Goal: Complete application form: Complete application form

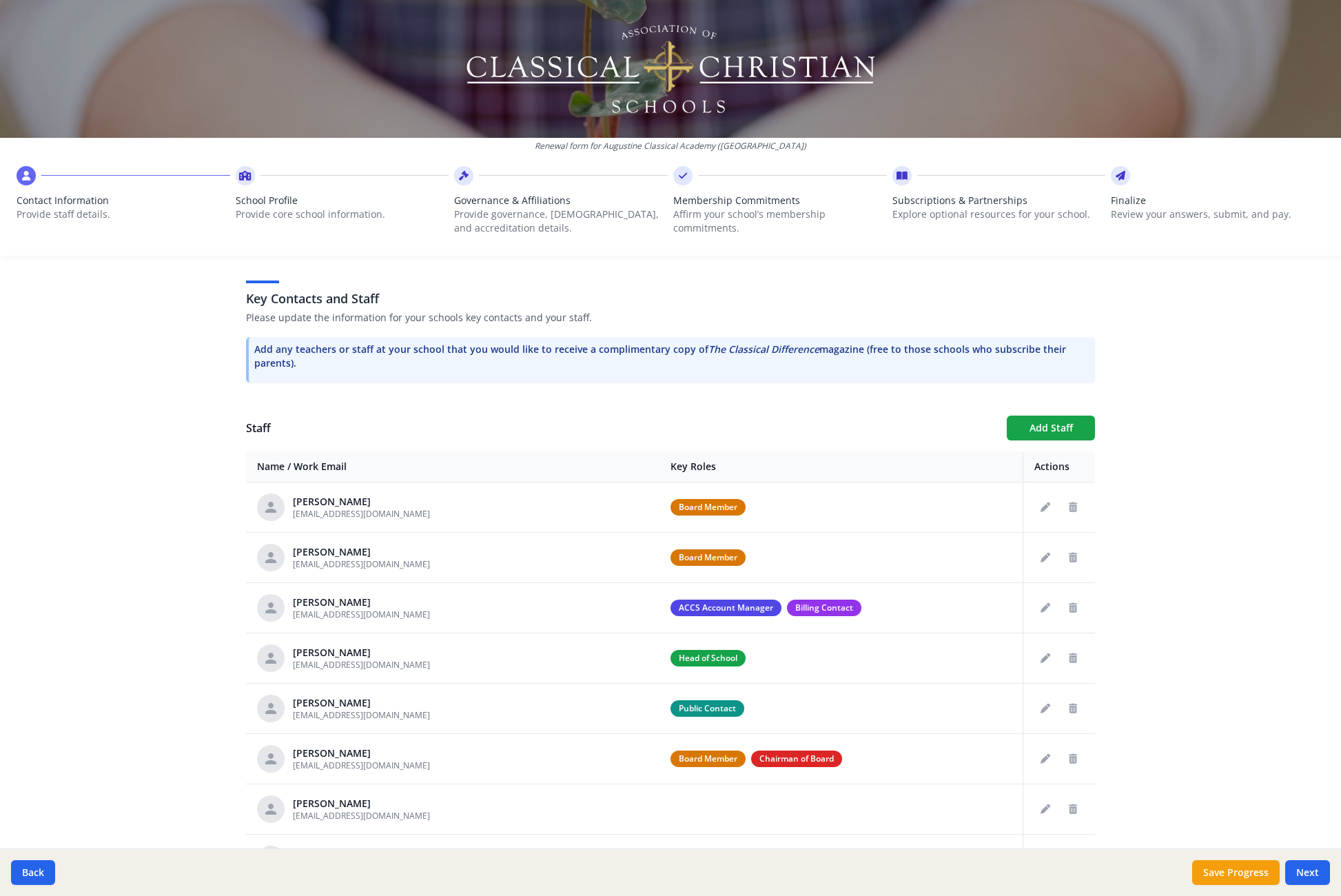
scroll to position [450, 0]
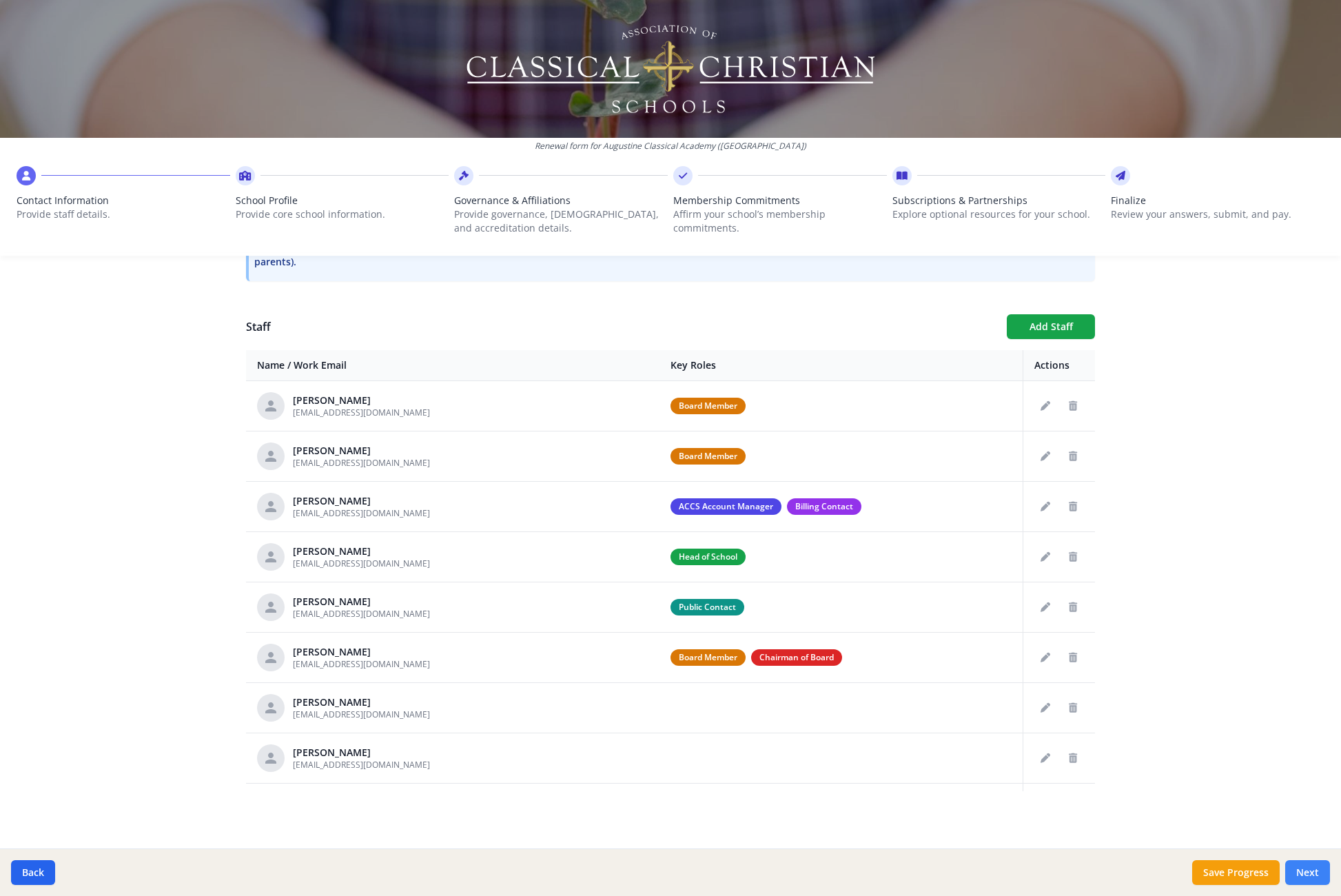
click at [1305, 863] on button "Next" at bounding box center [1307, 873] width 45 height 25
type input "[PHONE_NUMBER]"
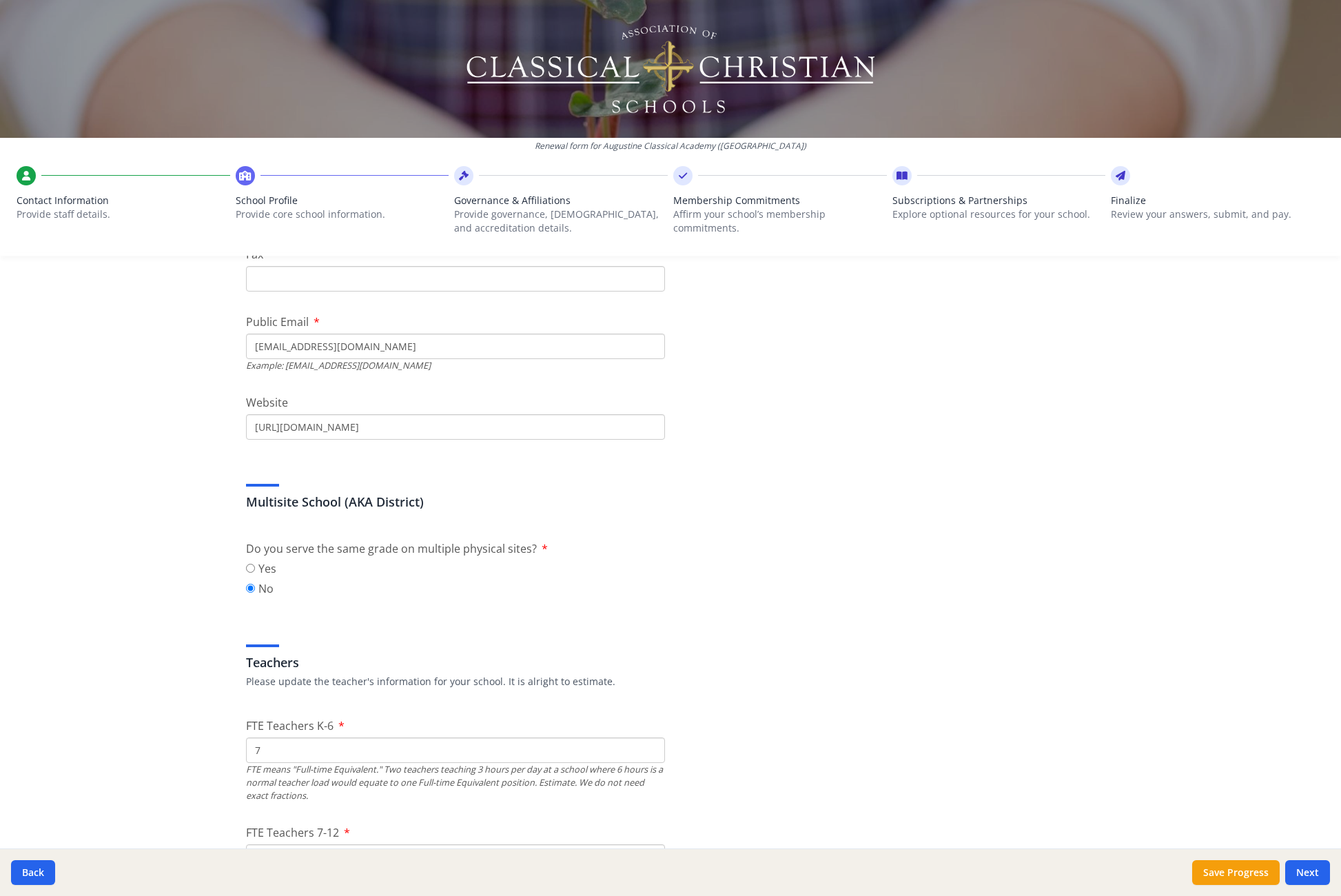
scroll to position [567, 0]
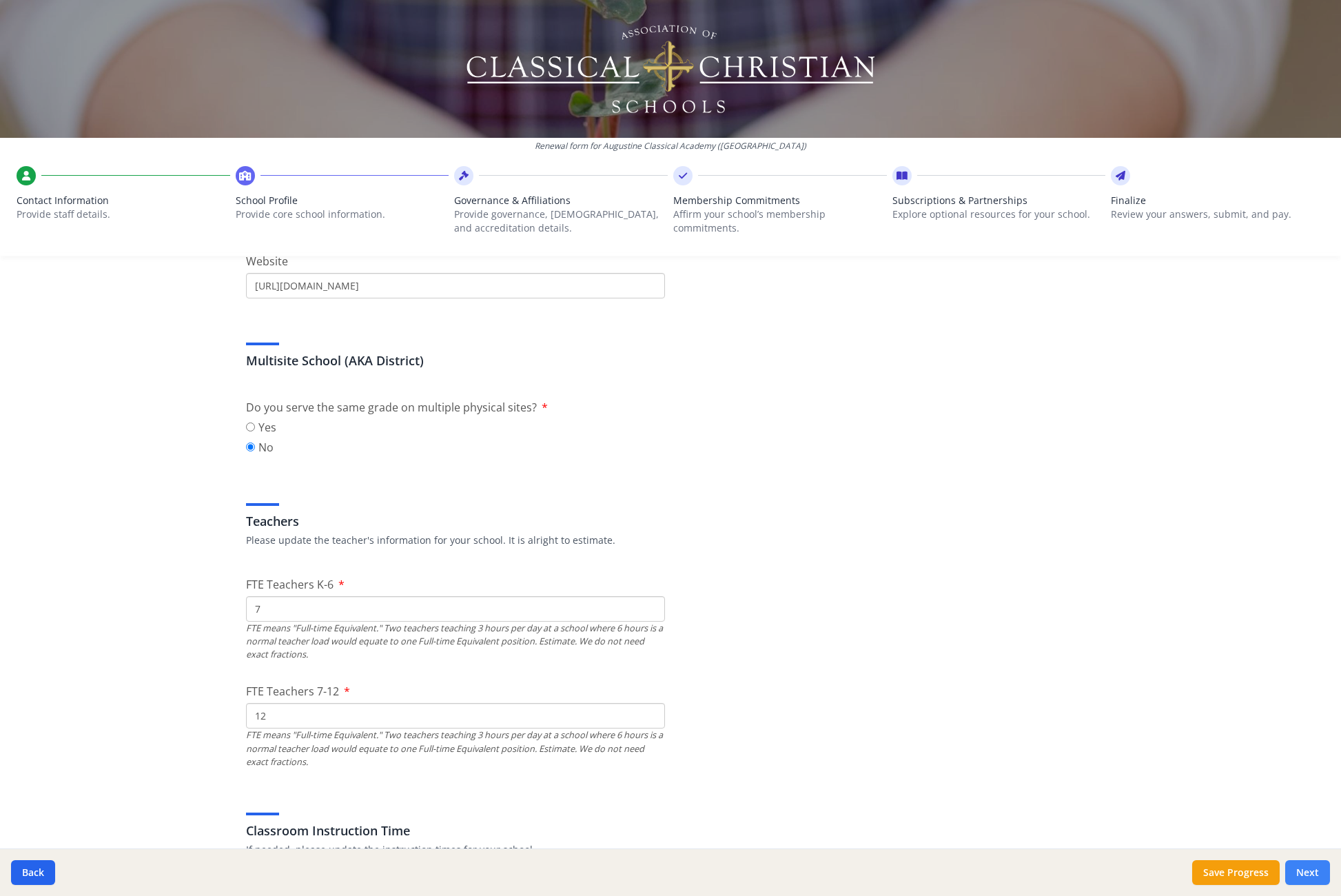
click at [1318, 867] on button "Next" at bounding box center [1307, 873] width 45 height 25
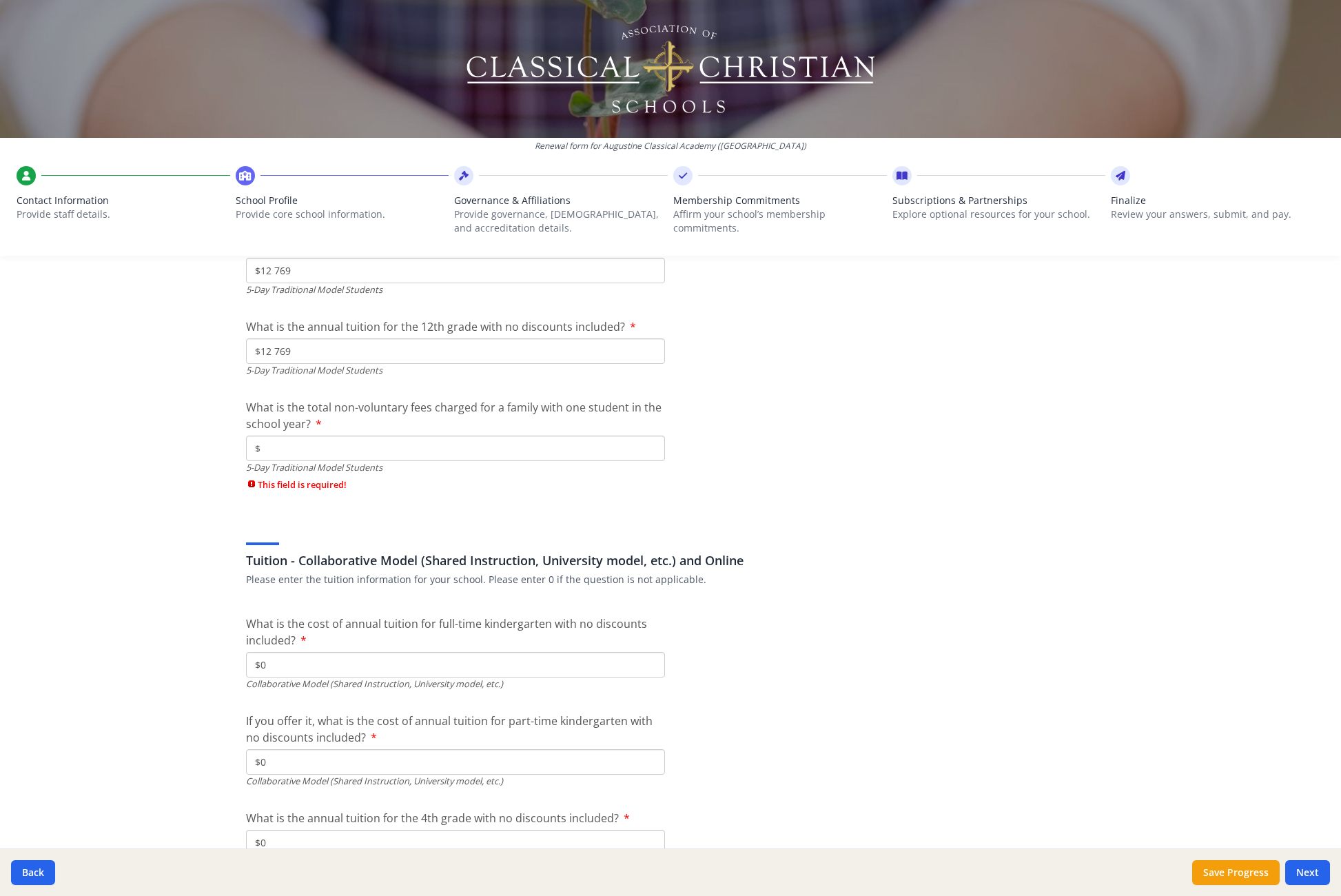
scroll to position [3869, 0]
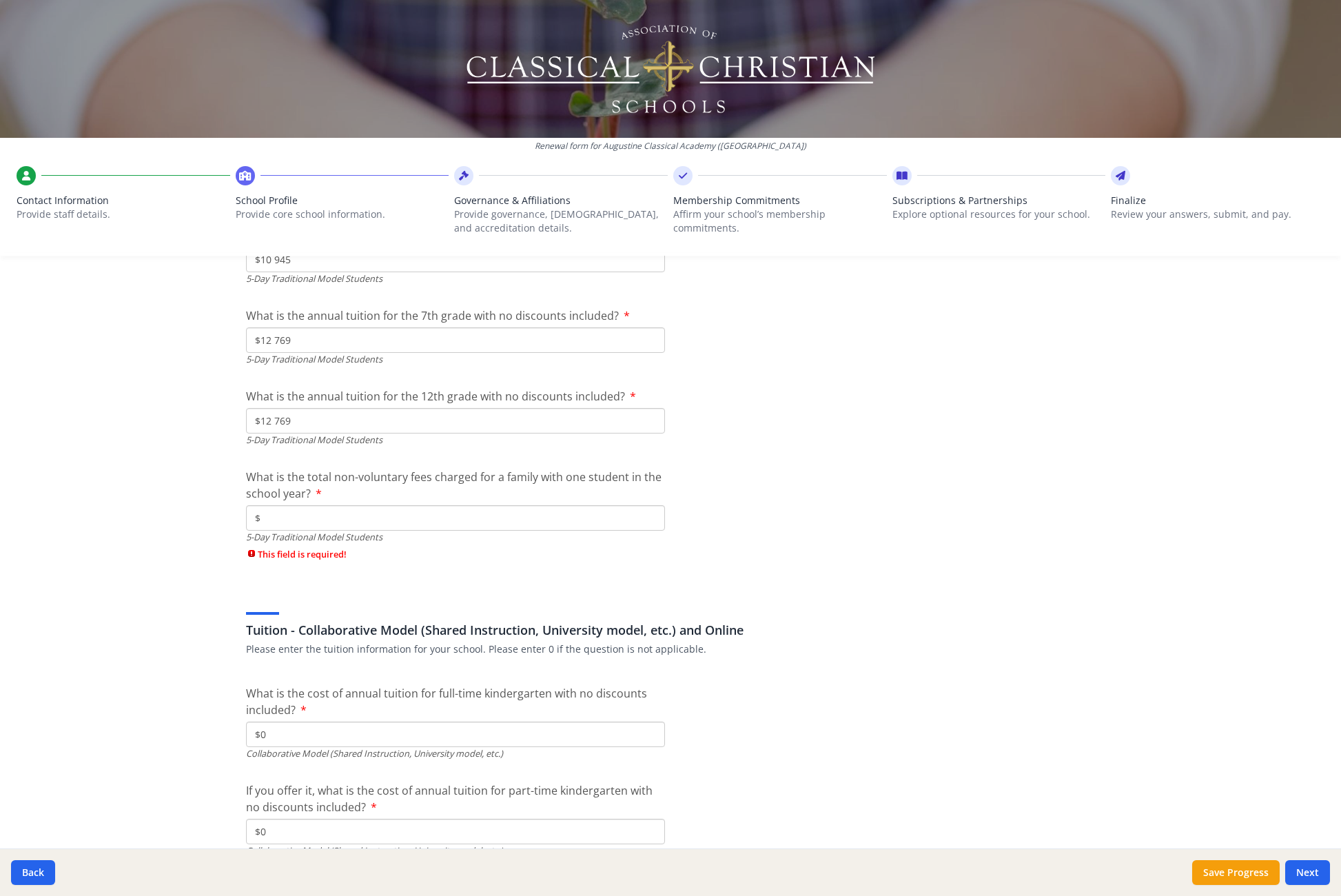
click at [327, 531] on div "5-Day Traditional Model Students" at bounding box center [456, 538] width 419 height 13
click at [324, 524] on input "$" at bounding box center [456, 518] width 419 height 26
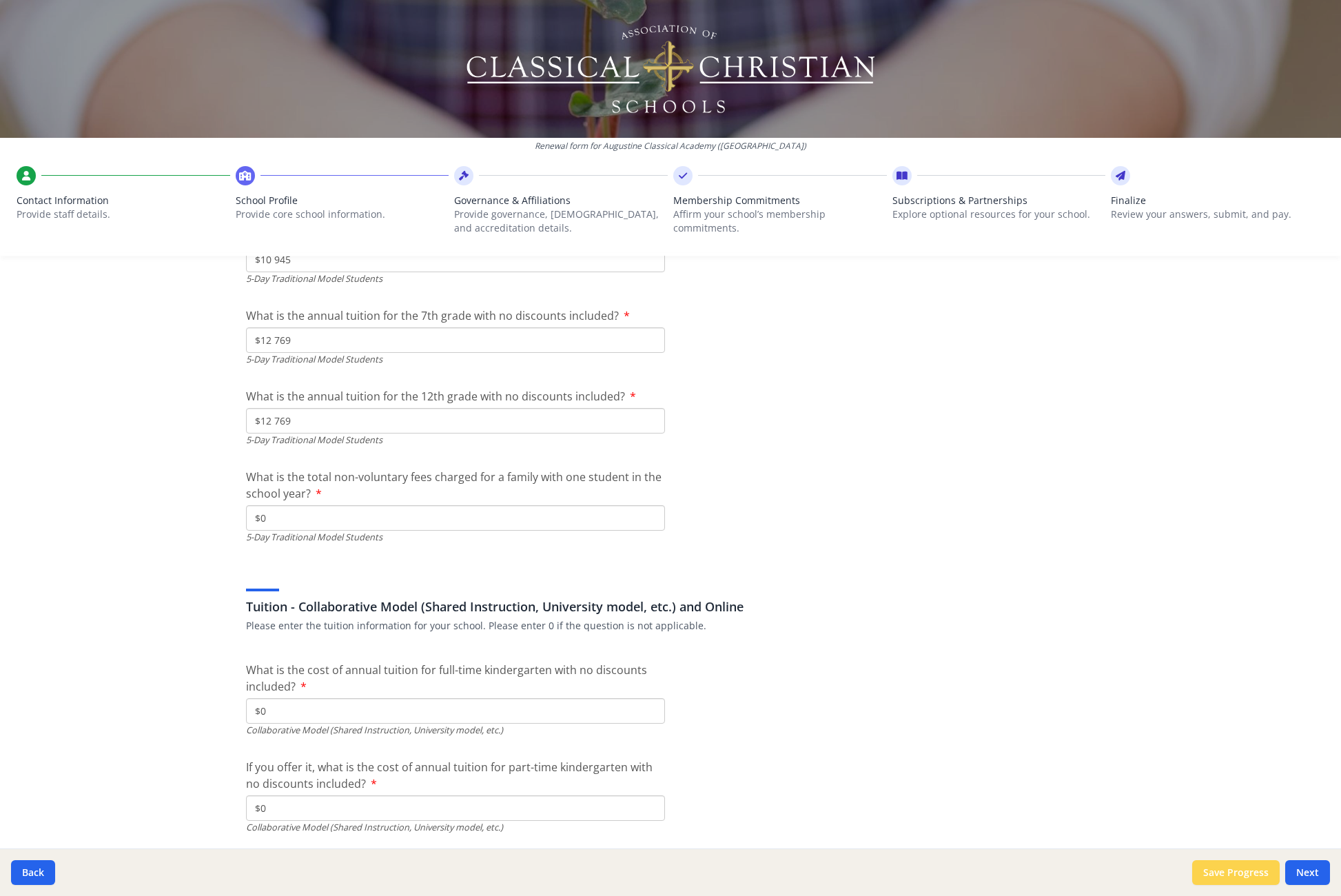
type input "$0"
click at [1253, 875] on button "Save Progress" at bounding box center [1236, 873] width 87 height 25
type input "0"
type input "7293"
type input "10945"
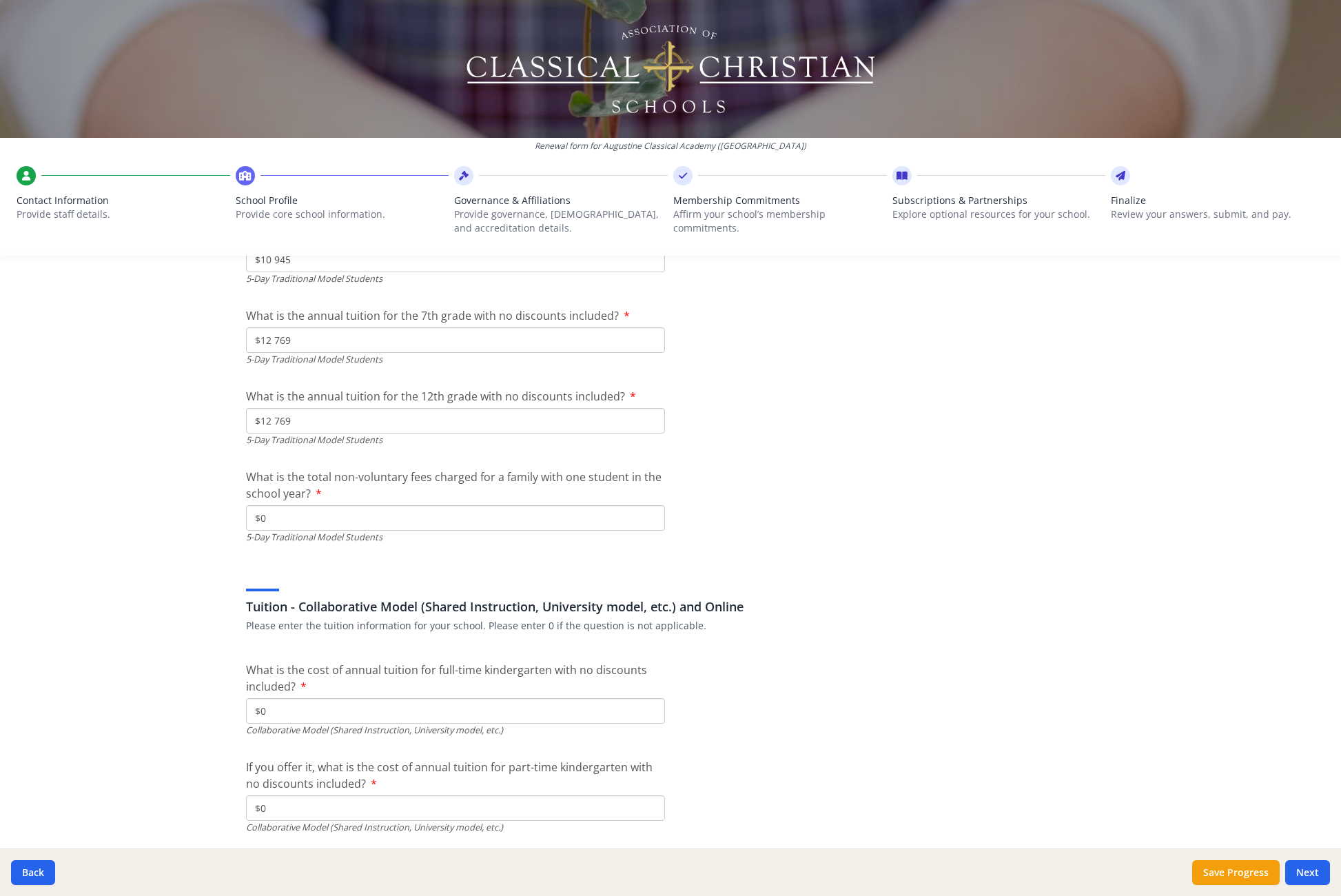
type input "12769"
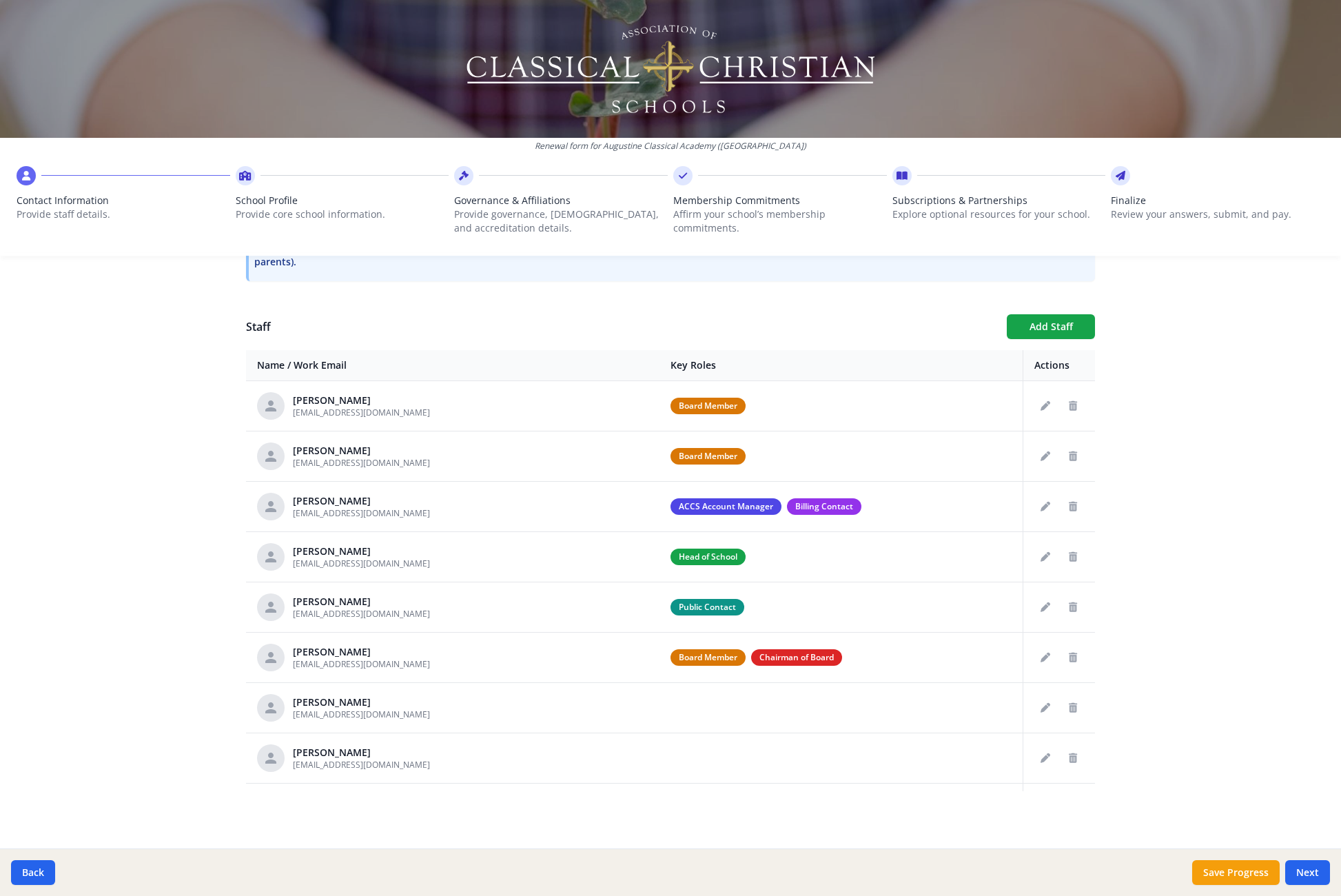
scroll to position [747, 0]
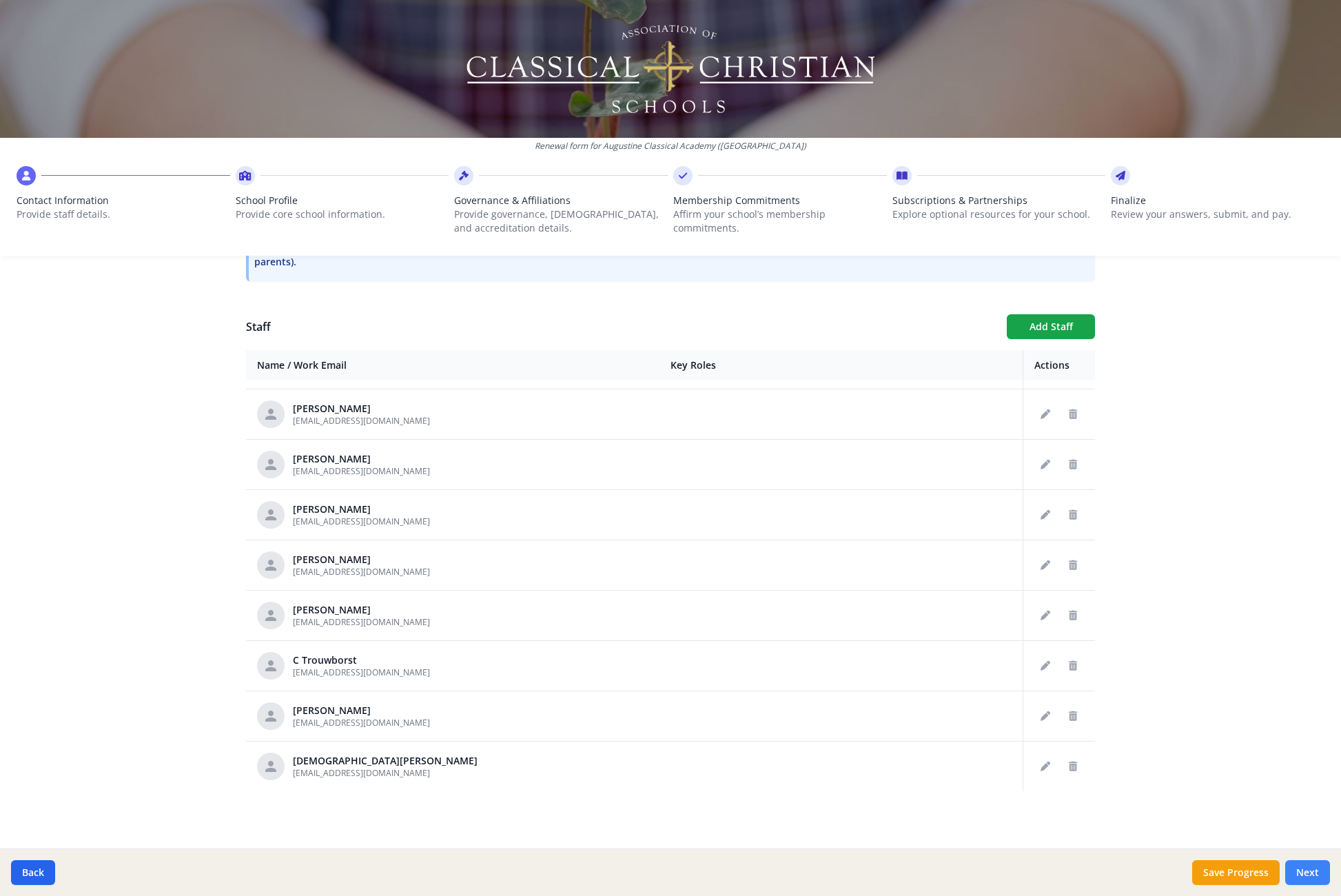
click at [1308, 874] on button "Next" at bounding box center [1307, 873] width 45 height 25
type input "[PHONE_NUMBER]"
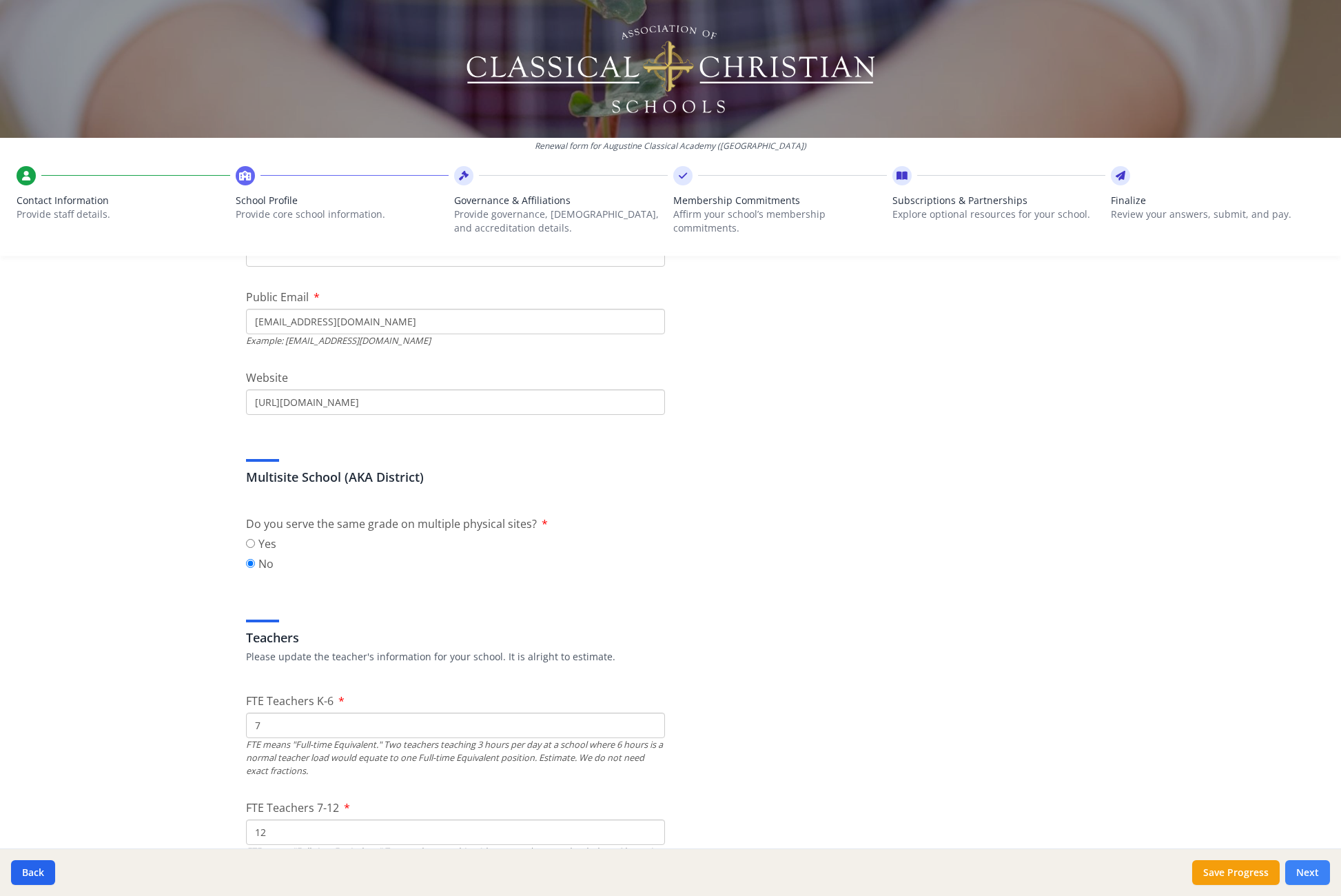
click at [1308, 874] on button "Next" at bounding box center [1307, 873] width 45 height 25
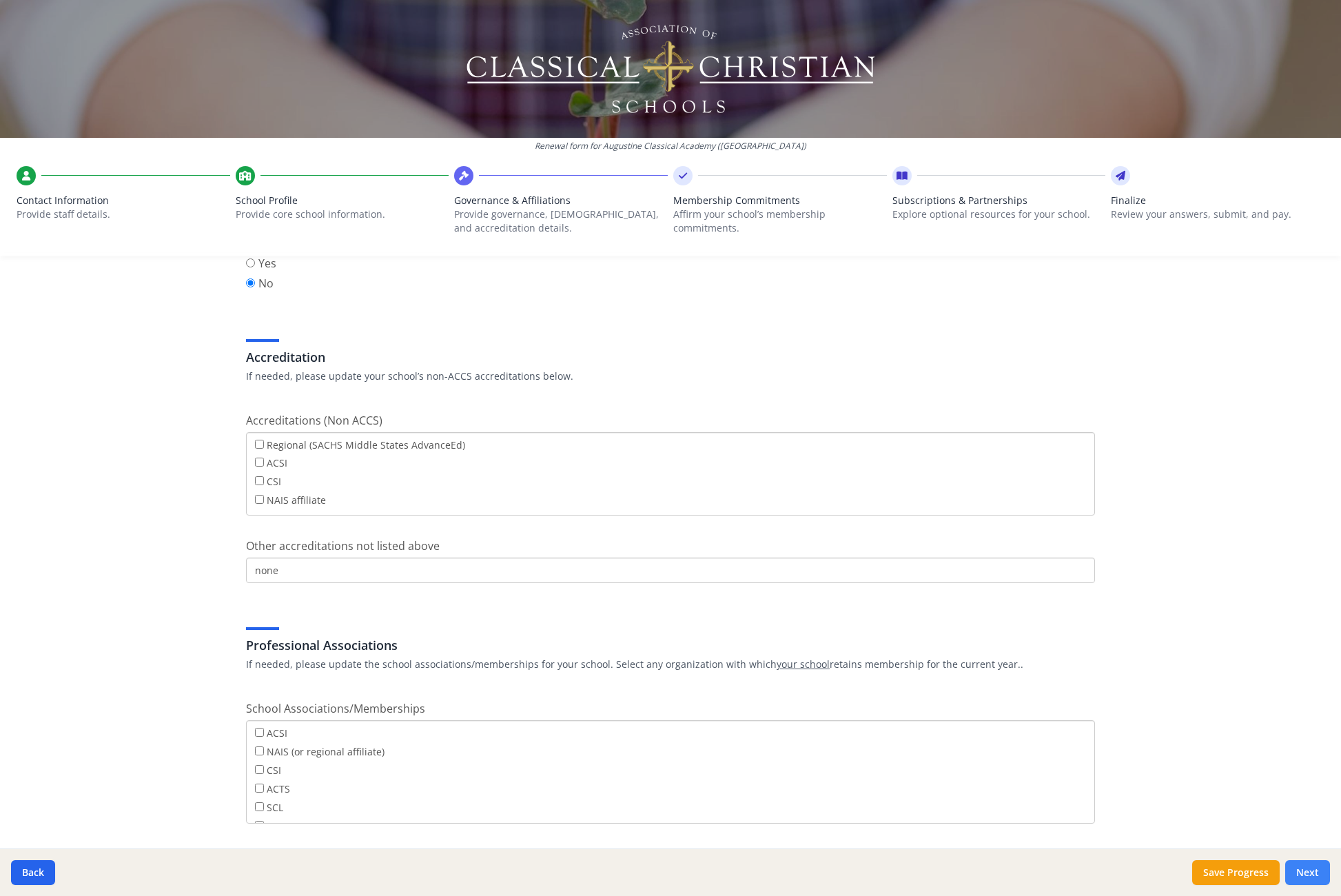
click at [1307, 873] on button "Next" at bounding box center [1307, 873] width 45 height 25
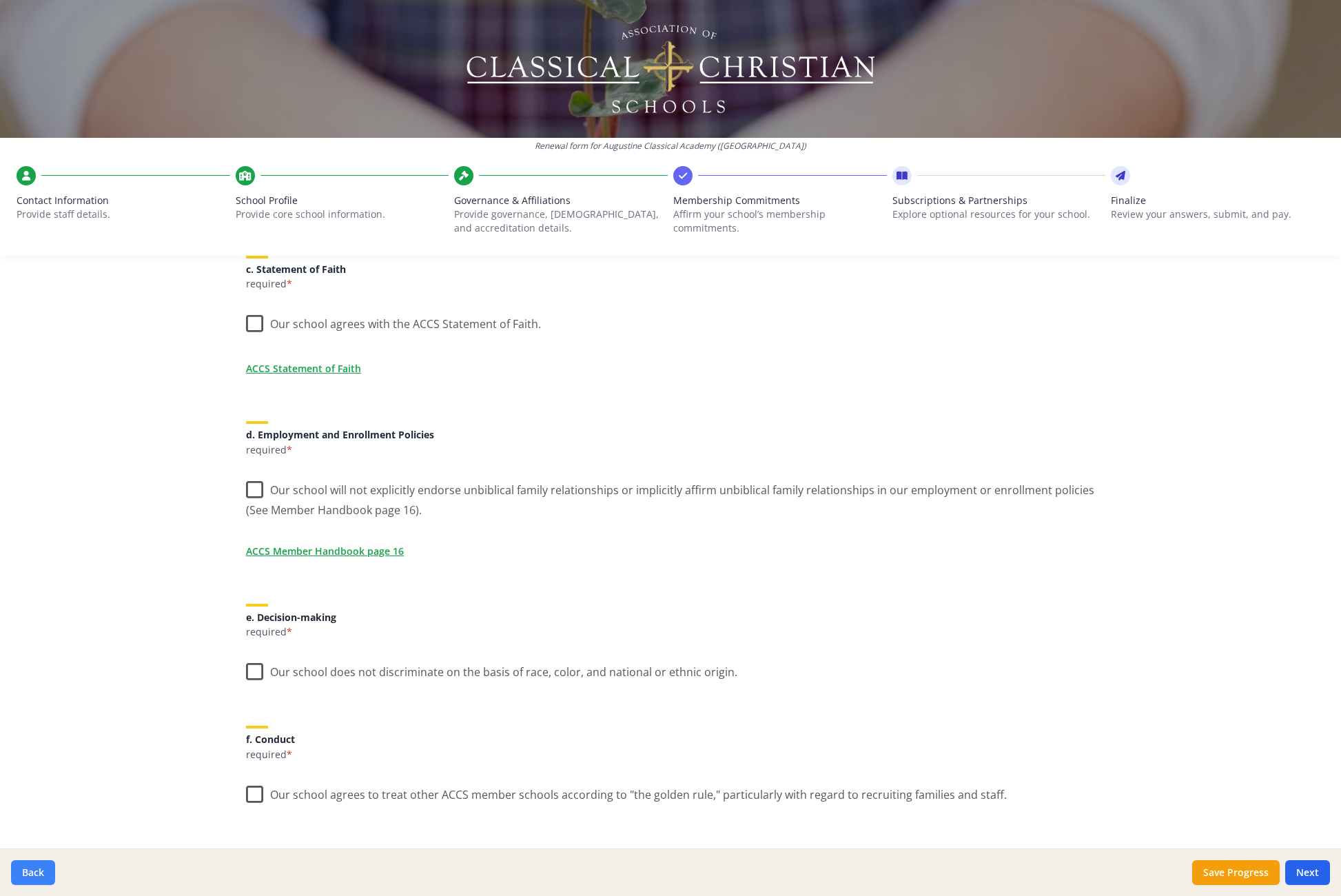
click at [38, 873] on button "Back" at bounding box center [34, 873] width 44 height 25
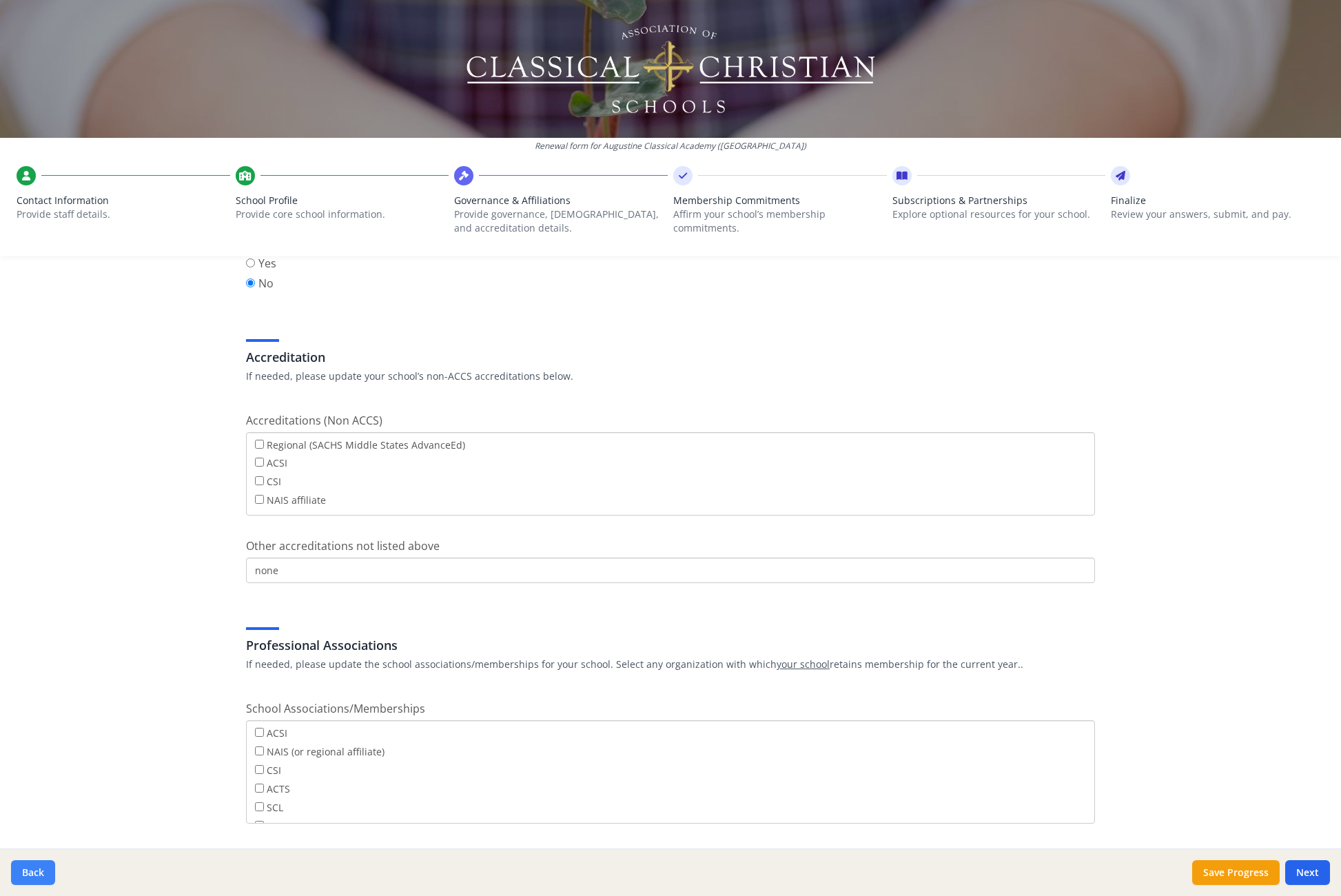
click at [38, 873] on button "Back" at bounding box center [34, 873] width 44 height 25
type input "[PHONE_NUMBER]"
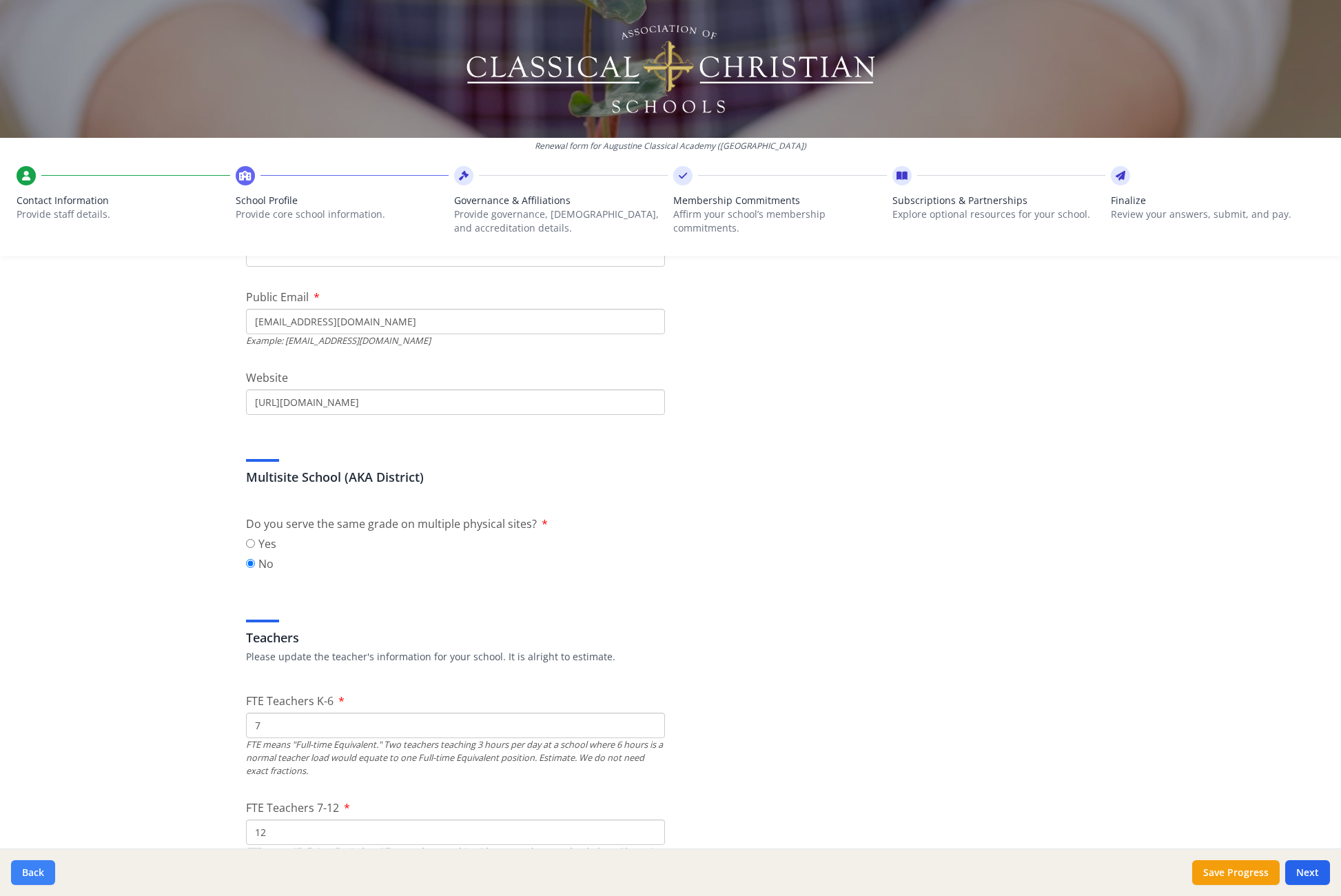
click at [38, 873] on button "Back" at bounding box center [34, 873] width 44 height 25
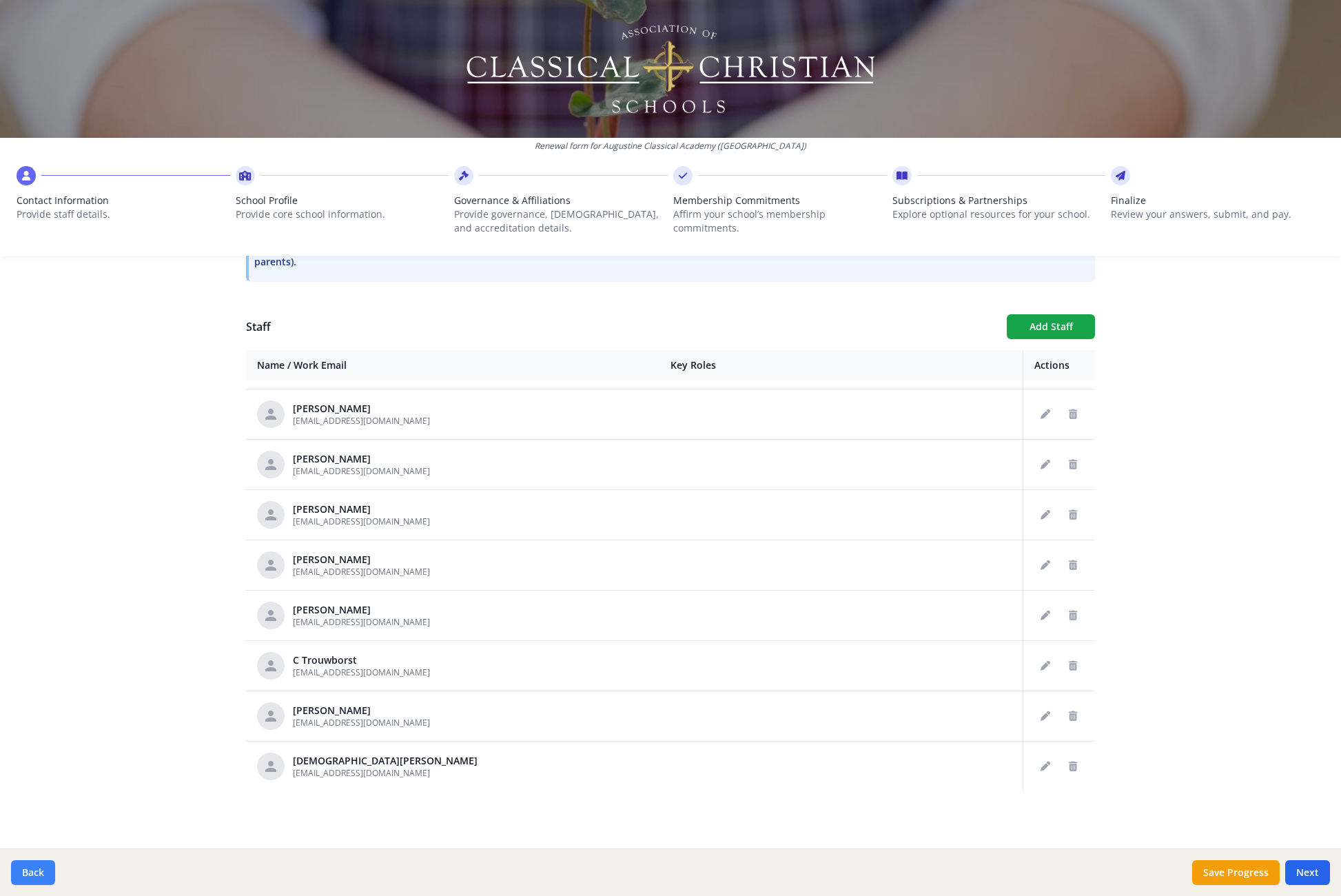
click at [38, 873] on button "Back" at bounding box center [34, 873] width 44 height 25
click at [1307, 868] on button "Next" at bounding box center [1307, 873] width 45 height 25
type input "[PHONE_NUMBER]"
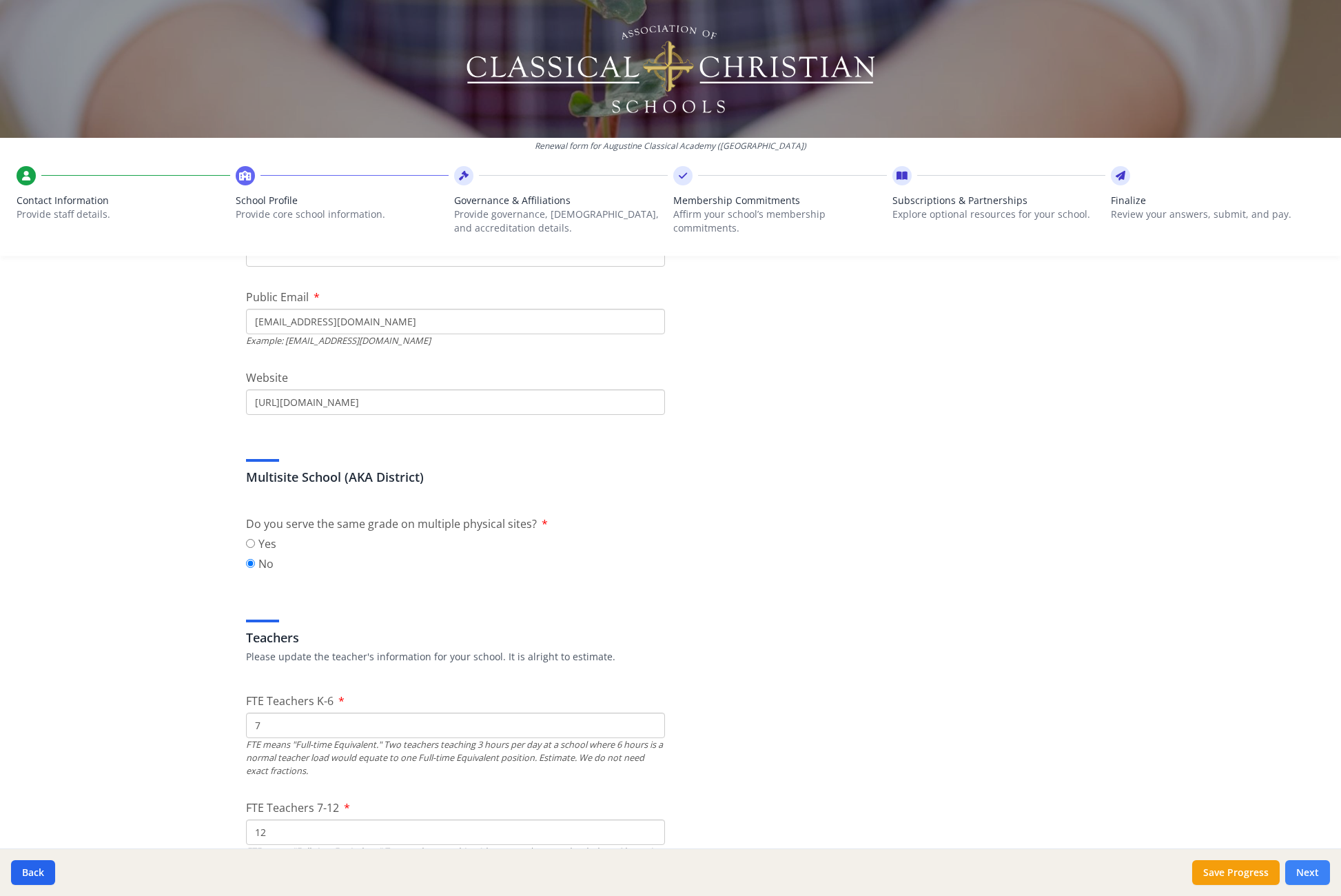
click at [1307, 868] on button "Next" at bounding box center [1307, 873] width 45 height 25
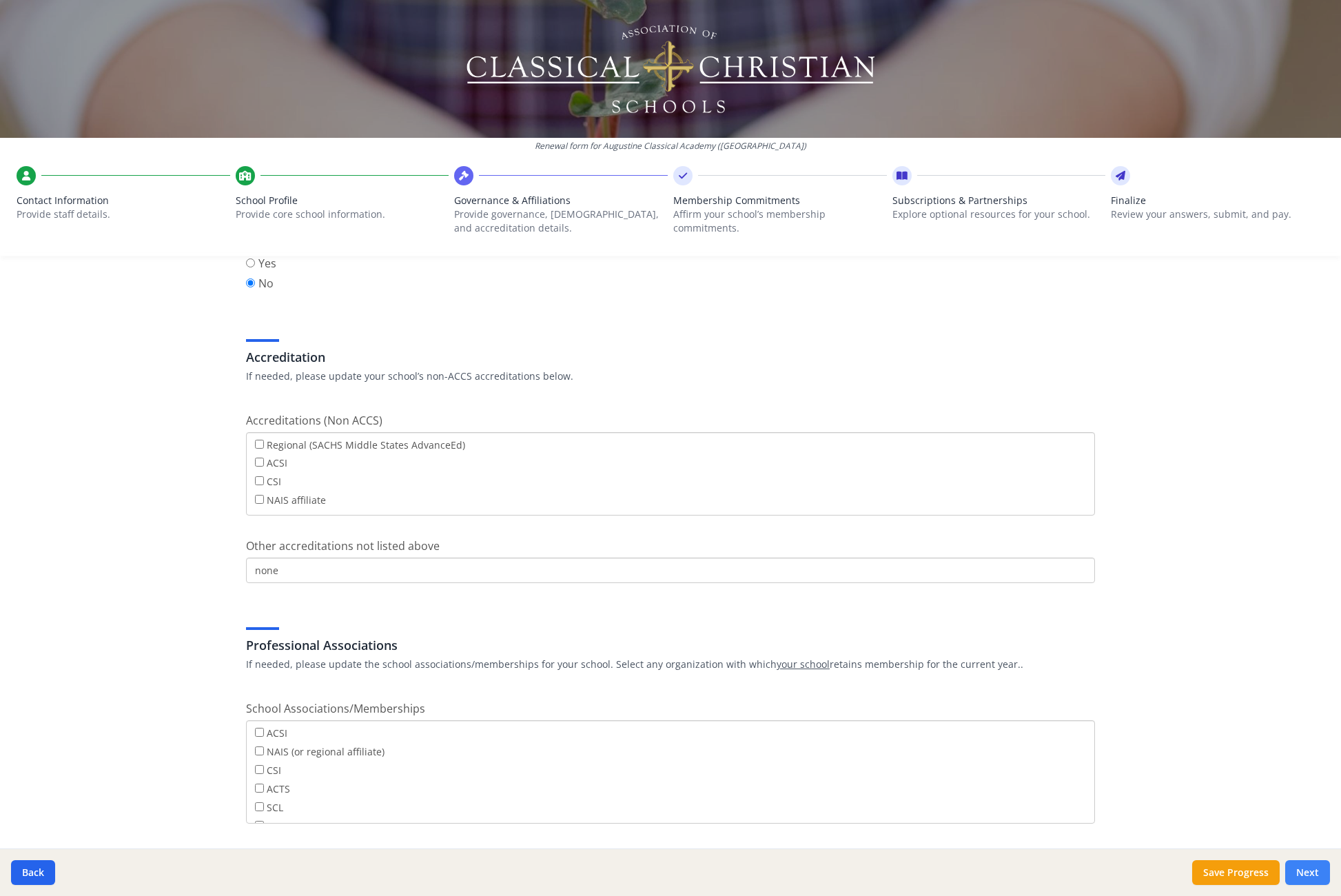
click at [1307, 868] on button "Next" at bounding box center [1307, 873] width 45 height 25
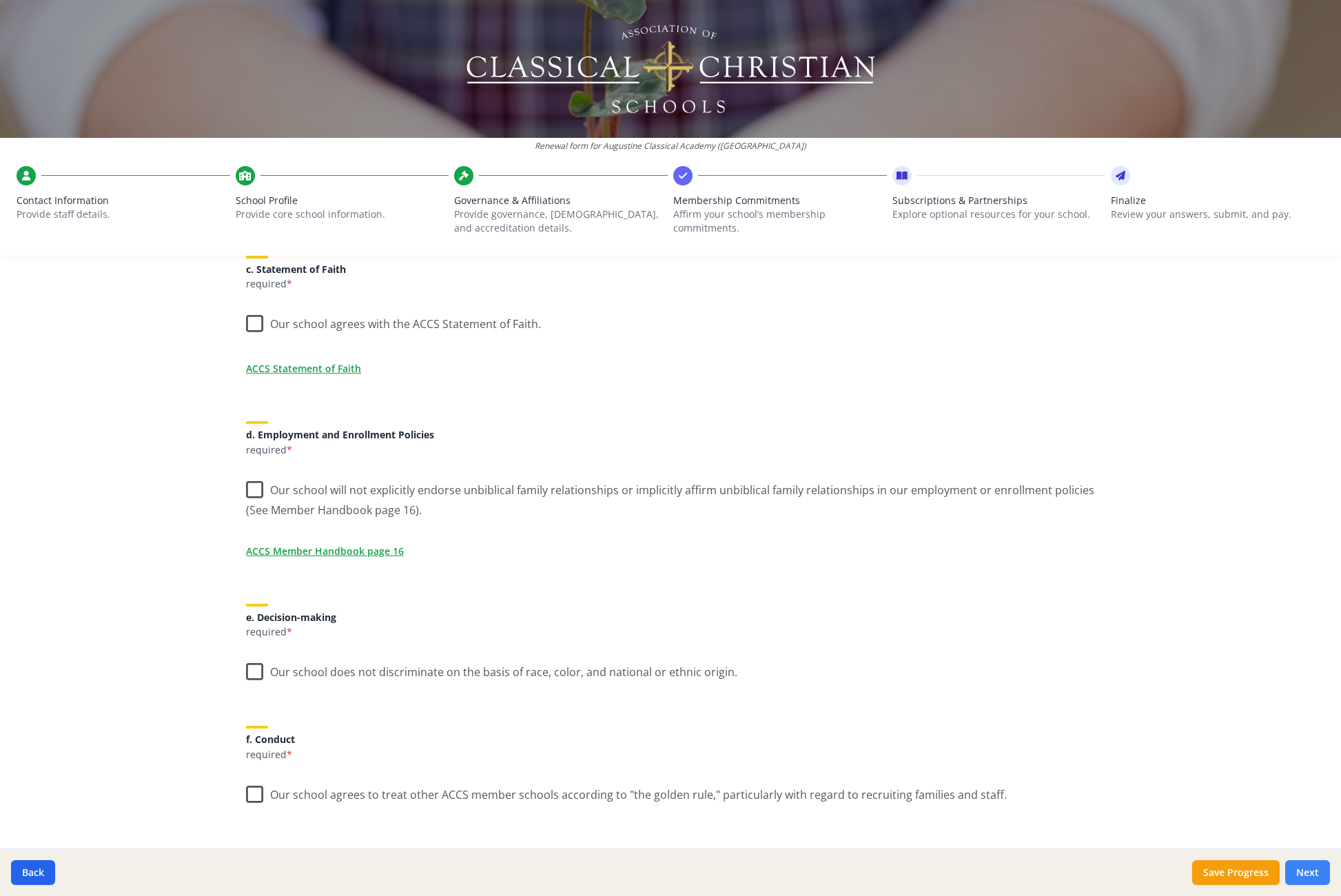
click at [1307, 868] on button "Next" at bounding box center [1307, 873] width 45 height 25
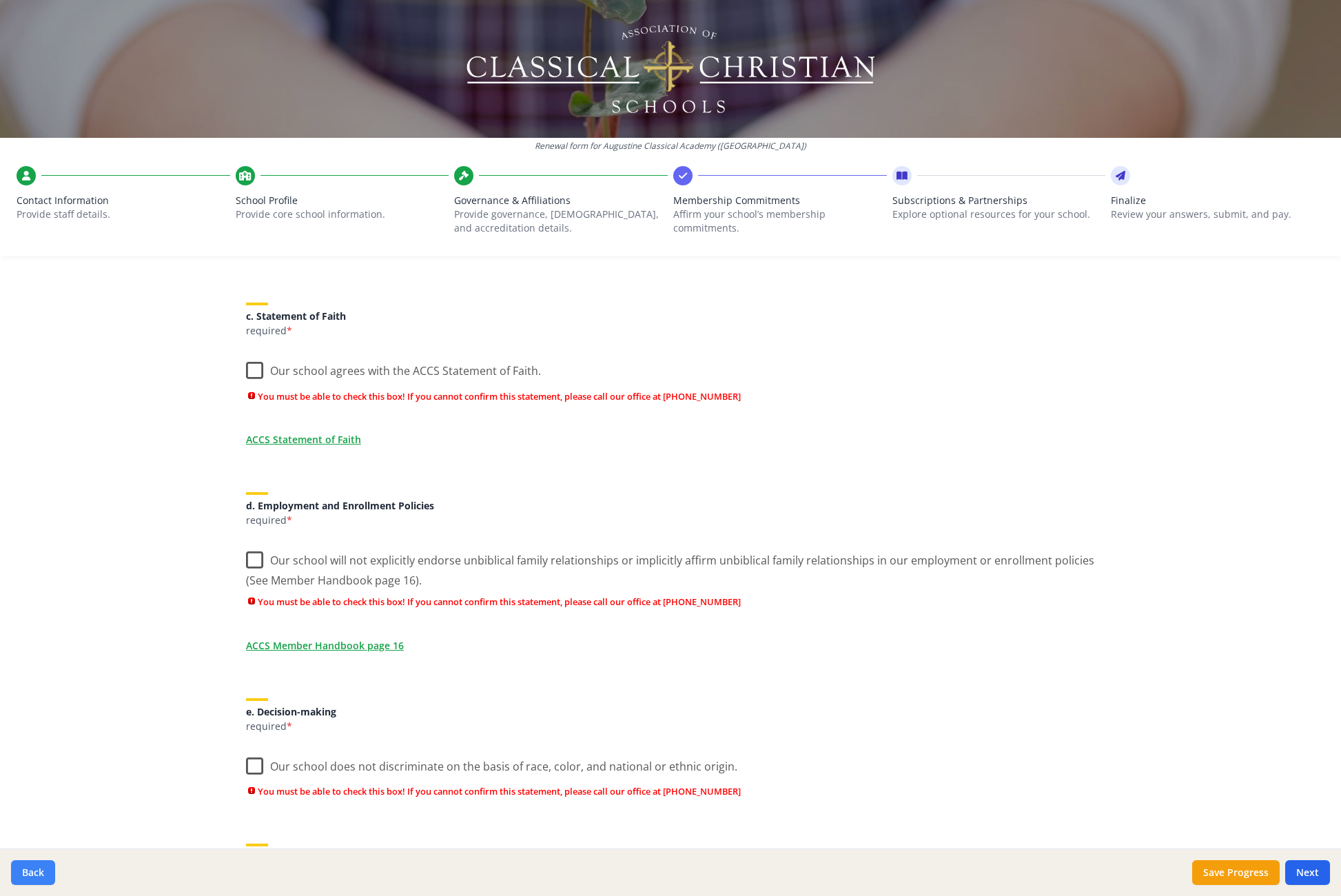
click at [23, 864] on button "Back" at bounding box center [34, 873] width 44 height 25
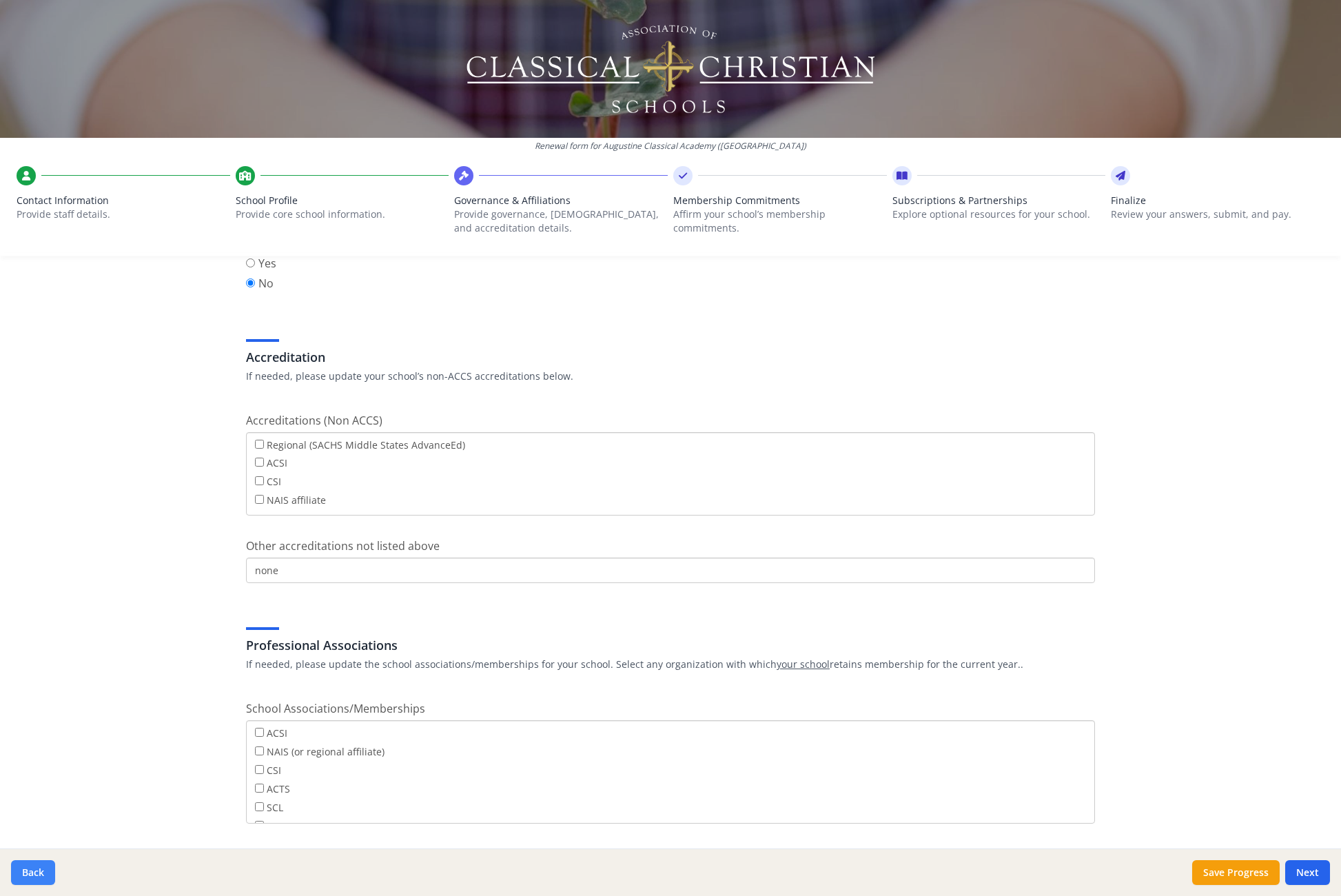
click at [23, 864] on button "Back" at bounding box center [34, 873] width 44 height 25
type input "[PHONE_NUMBER]"
click at [23, 864] on button "Back" at bounding box center [34, 873] width 44 height 25
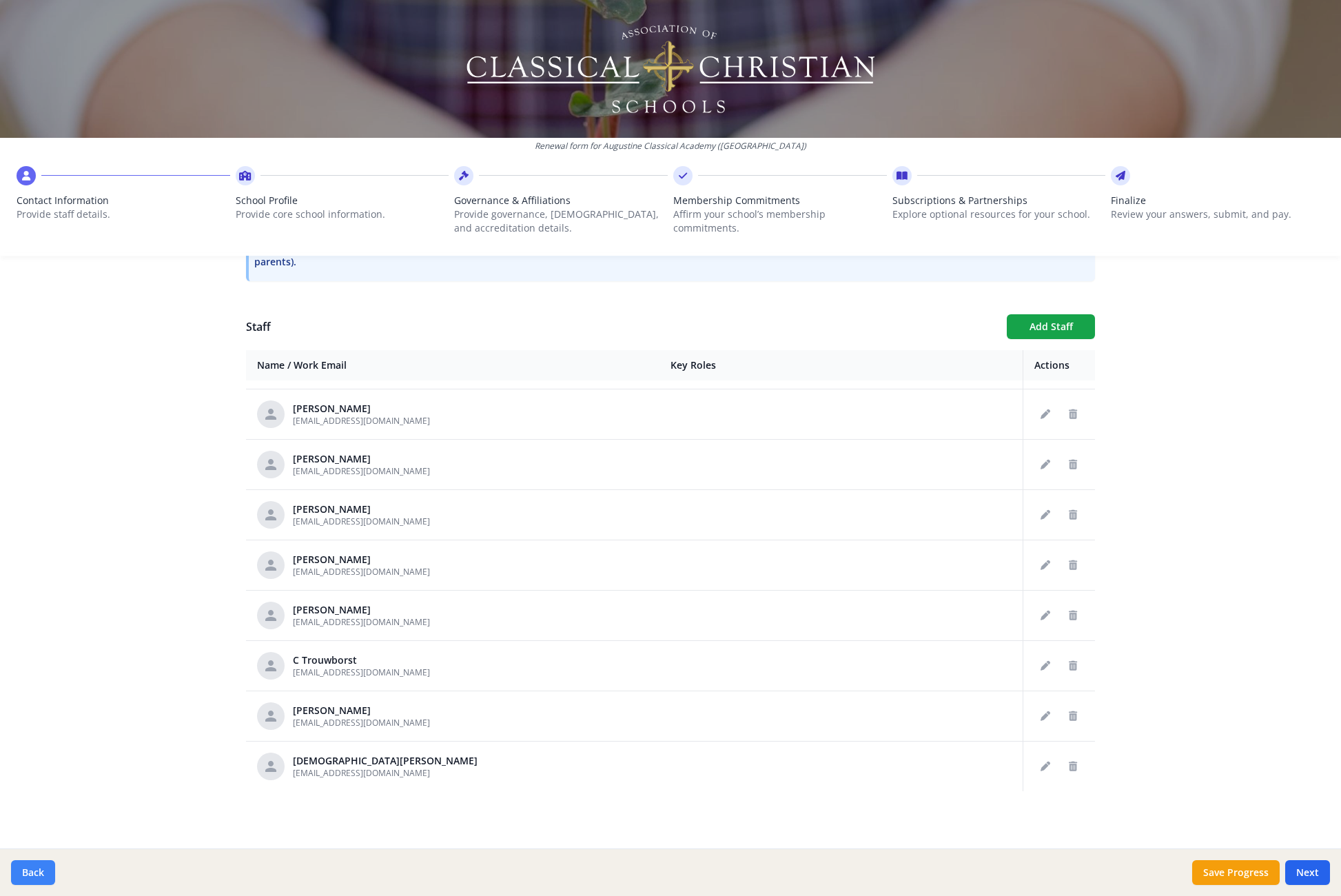
click at [23, 864] on button "Back" at bounding box center [34, 873] width 44 height 25
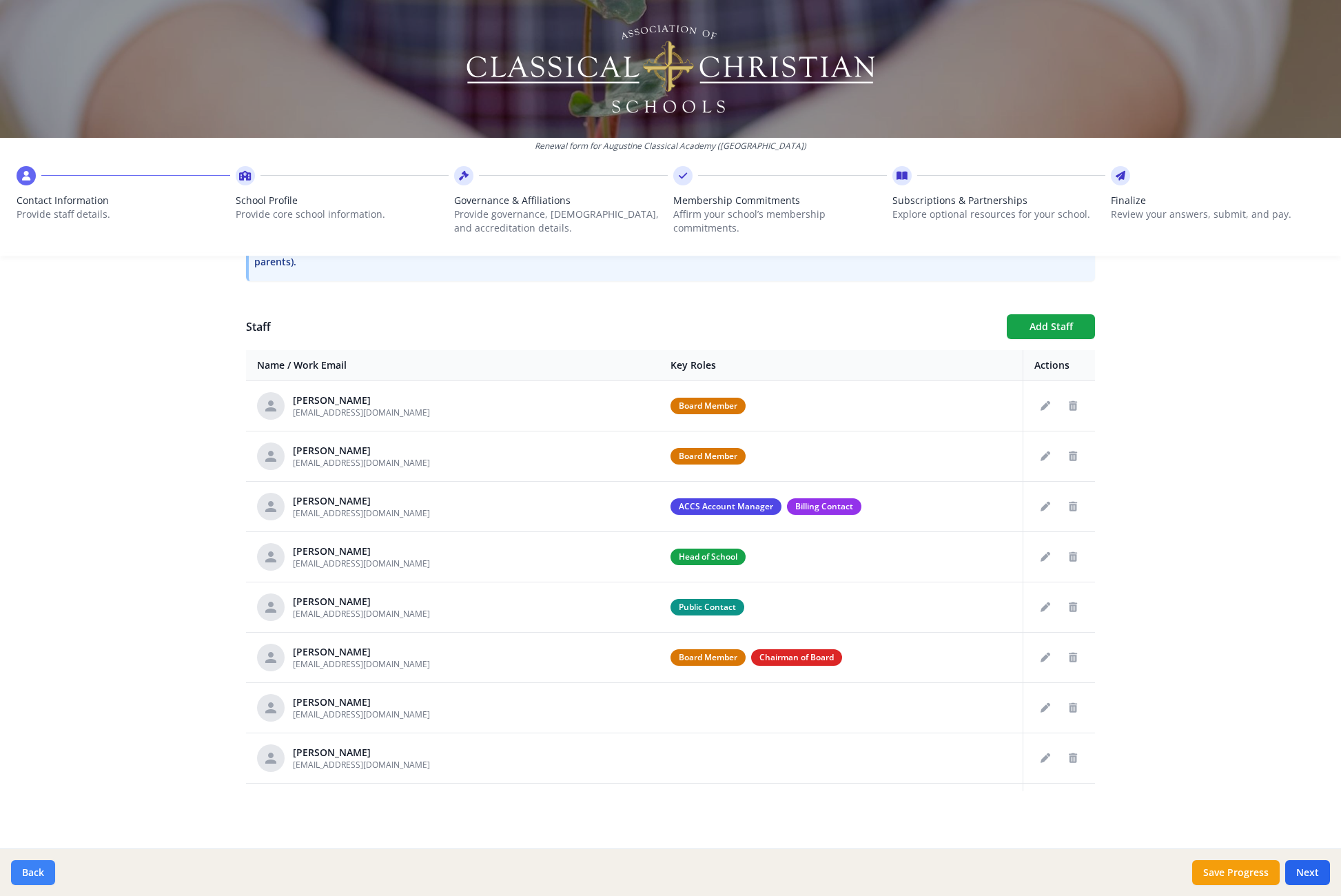
click at [46, 877] on button "Back" at bounding box center [34, 873] width 44 height 25
click at [324, 206] on span "School Profile" at bounding box center [342, 200] width 213 height 13
click at [317, 211] on p "Provide core school information." at bounding box center [342, 214] width 213 height 13
click at [27, 877] on button "Back" at bounding box center [34, 873] width 44 height 25
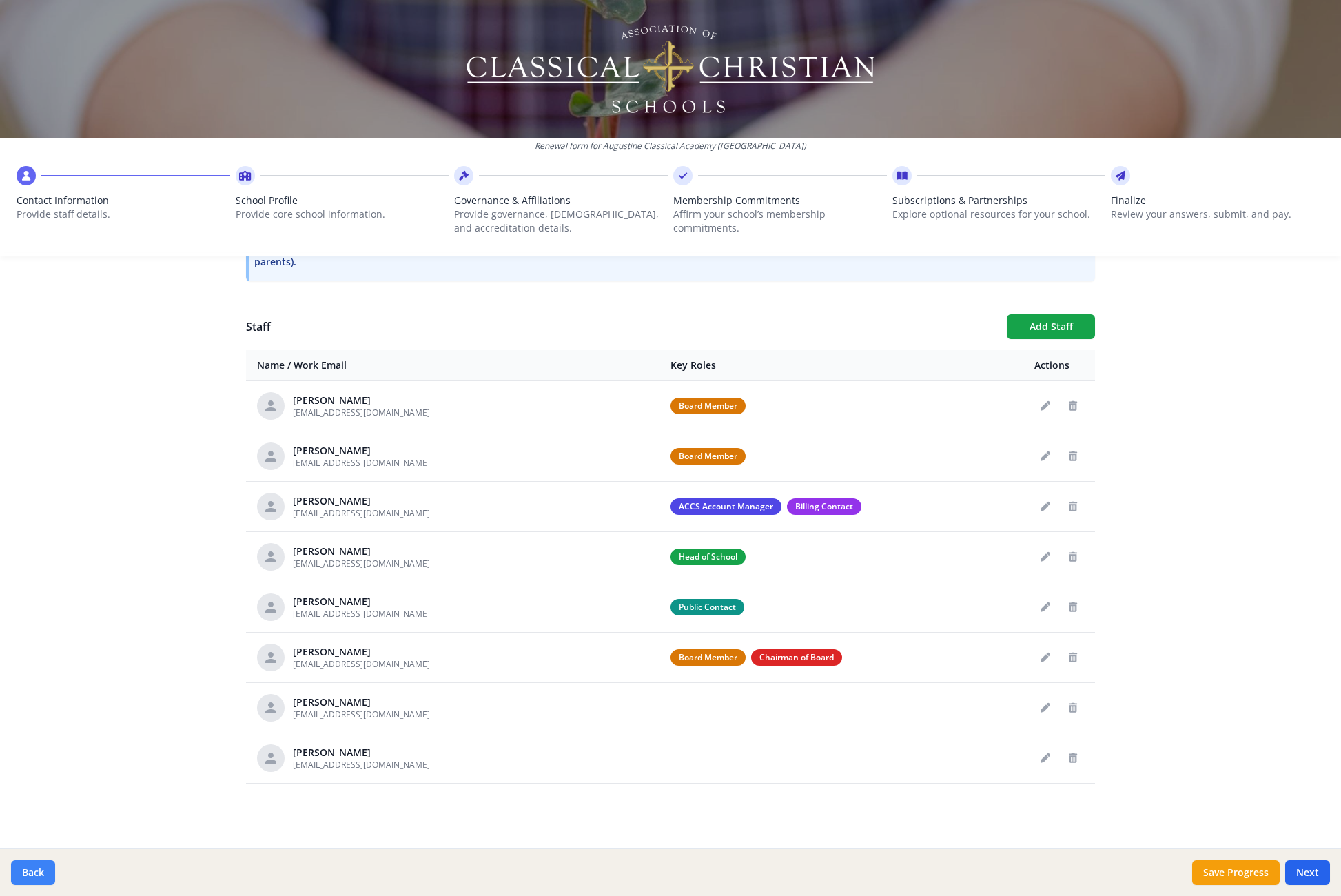
click at [27, 876] on button "Back" at bounding box center [34, 873] width 44 height 25
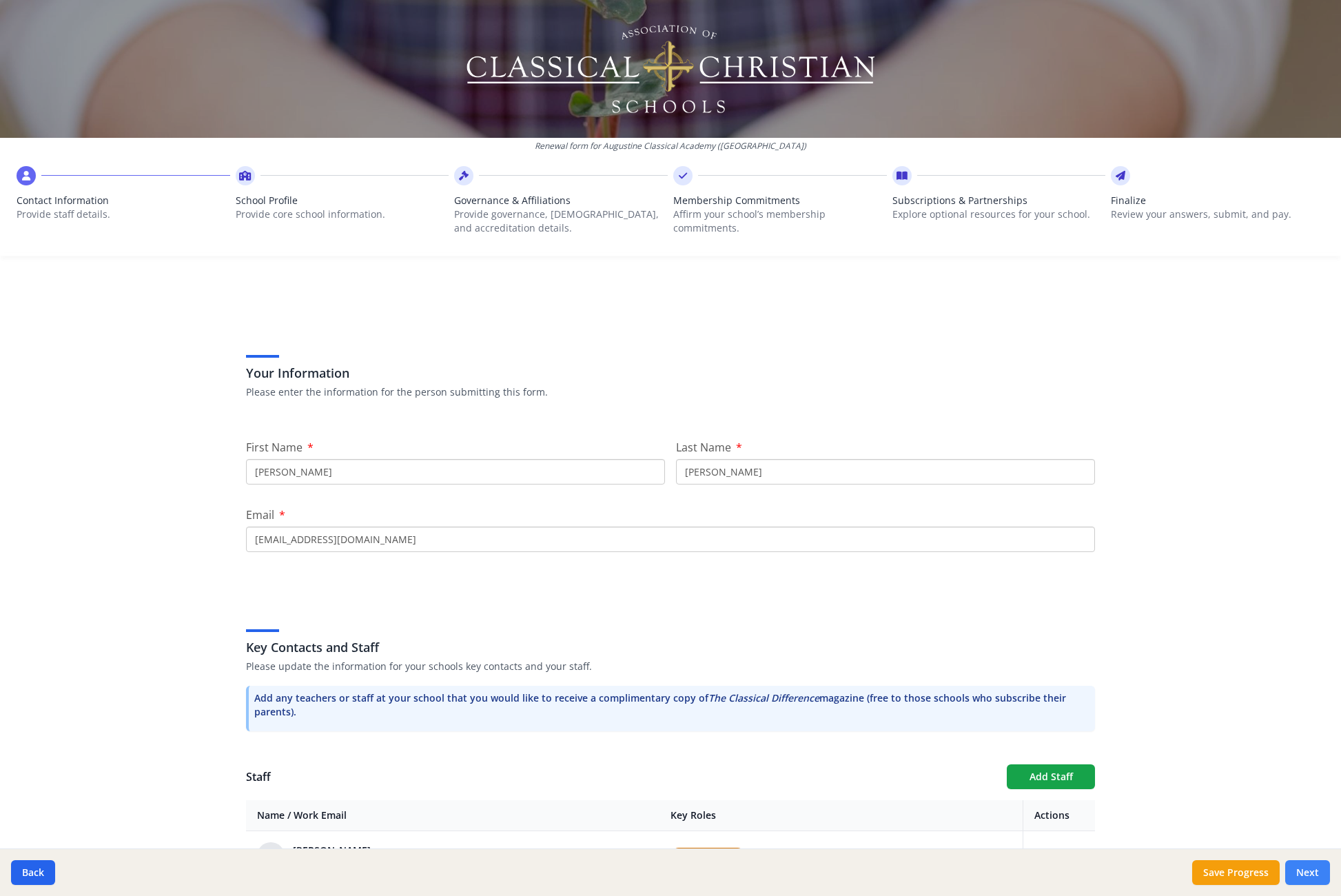
click at [1299, 874] on button "Next" at bounding box center [1307, 873] width 45 height 25
type input "[PHONE_NUMBER]"
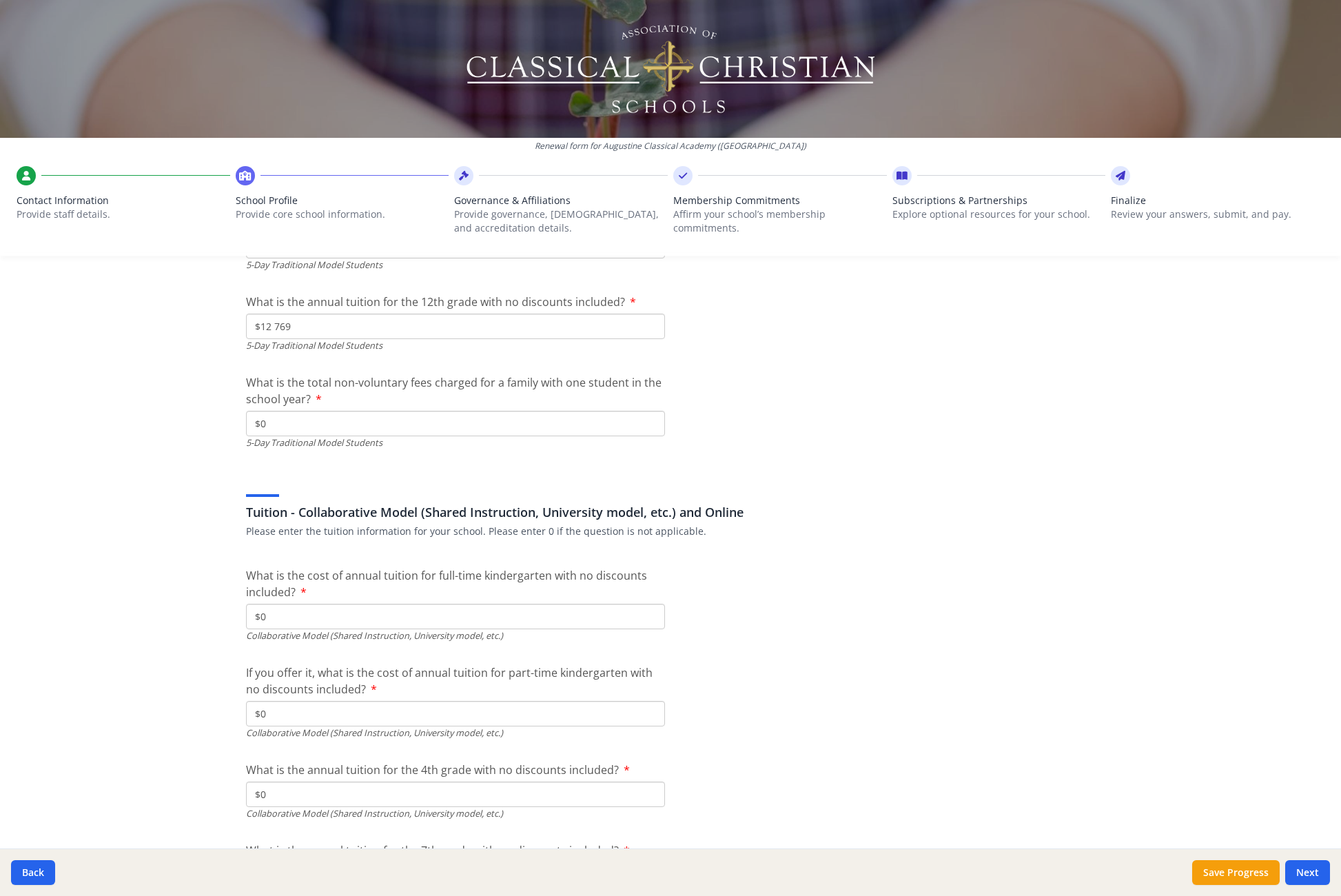
scroll to position [3893, 0]
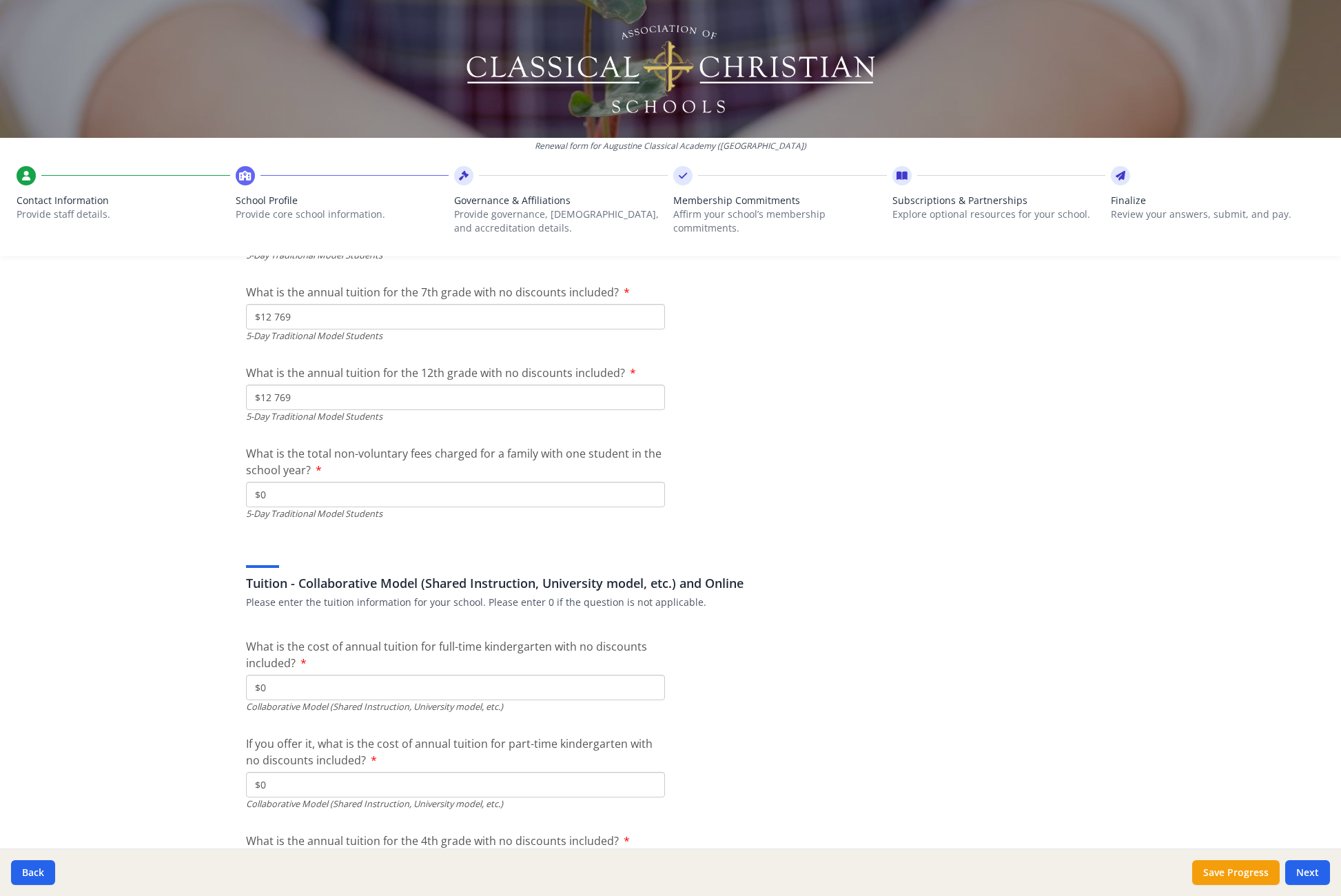
click at [332, 494] on input "$0" at bounding box center [456, 494] width 419 height 26
type input "$1"
click at [683, 549] on div "Tuition - Collaborative Model (Shared Instruction, University model, etc.) and …" at bounding box center [670, 575] width 849 height 66
click at [1231, 874] on button "Save Progress" at bounding box center [1236, 873] width 87 height 25
type input "0"
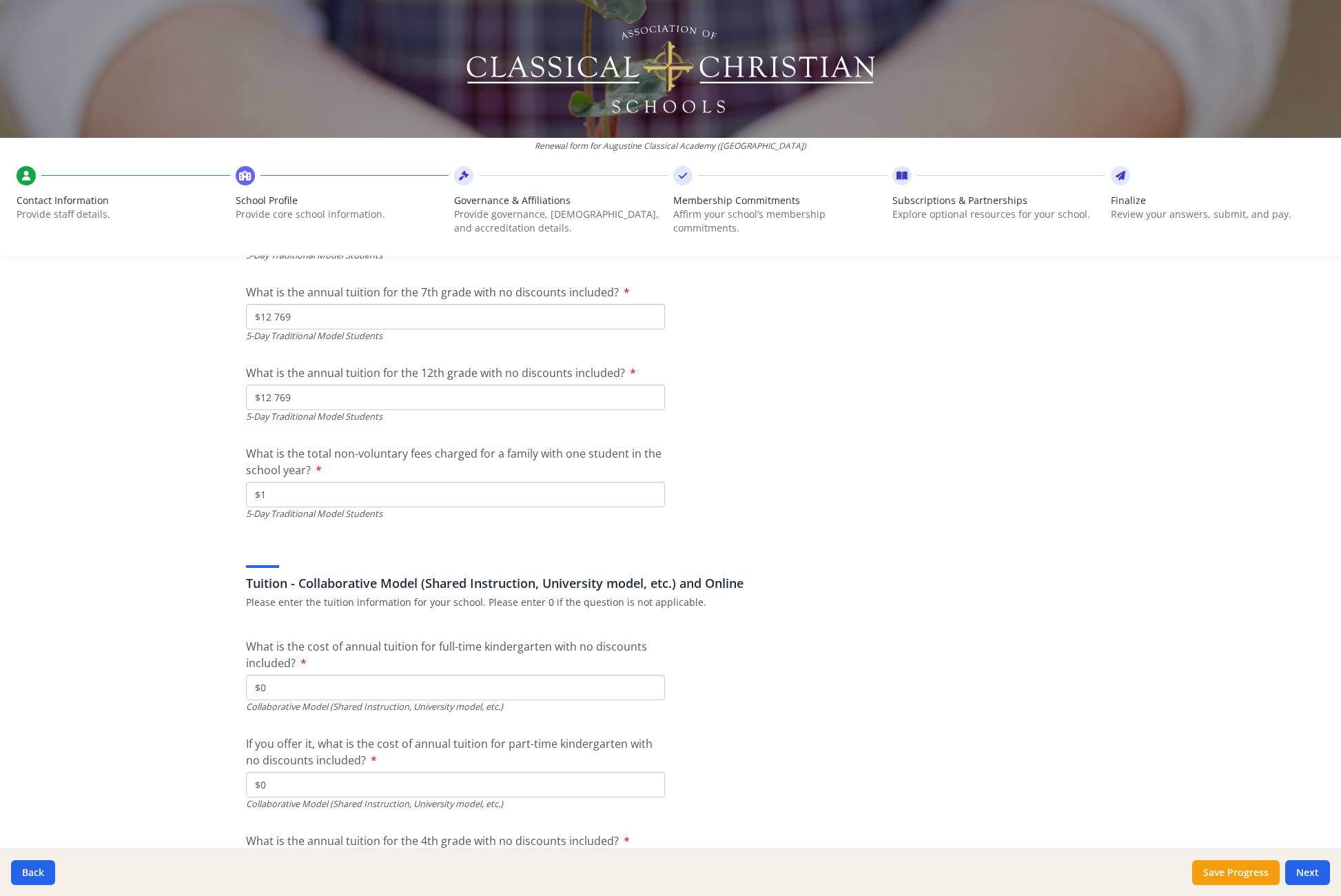
type input "7293"
type input "10945"
type input "12769"
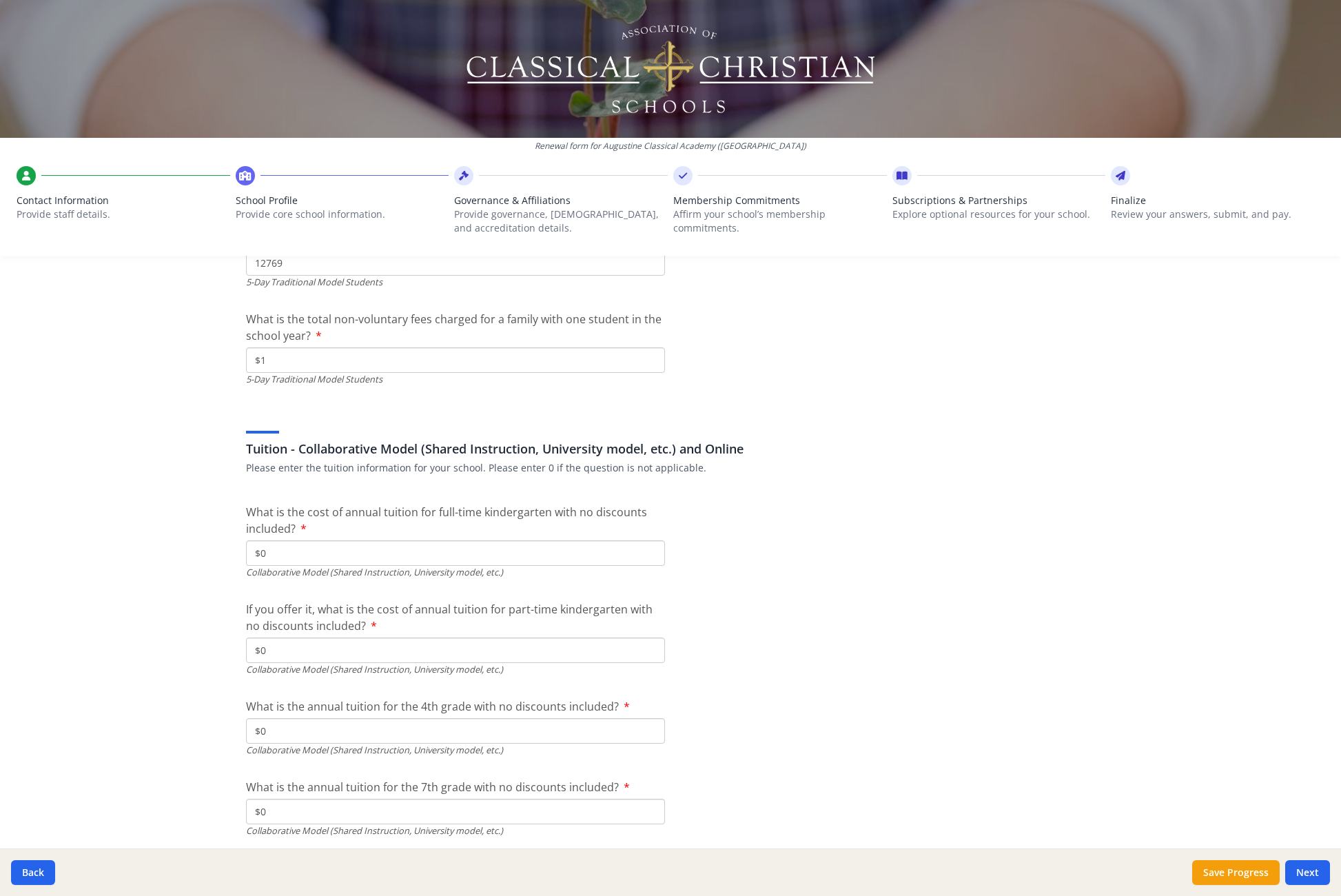
scroll to position [4251, 0]
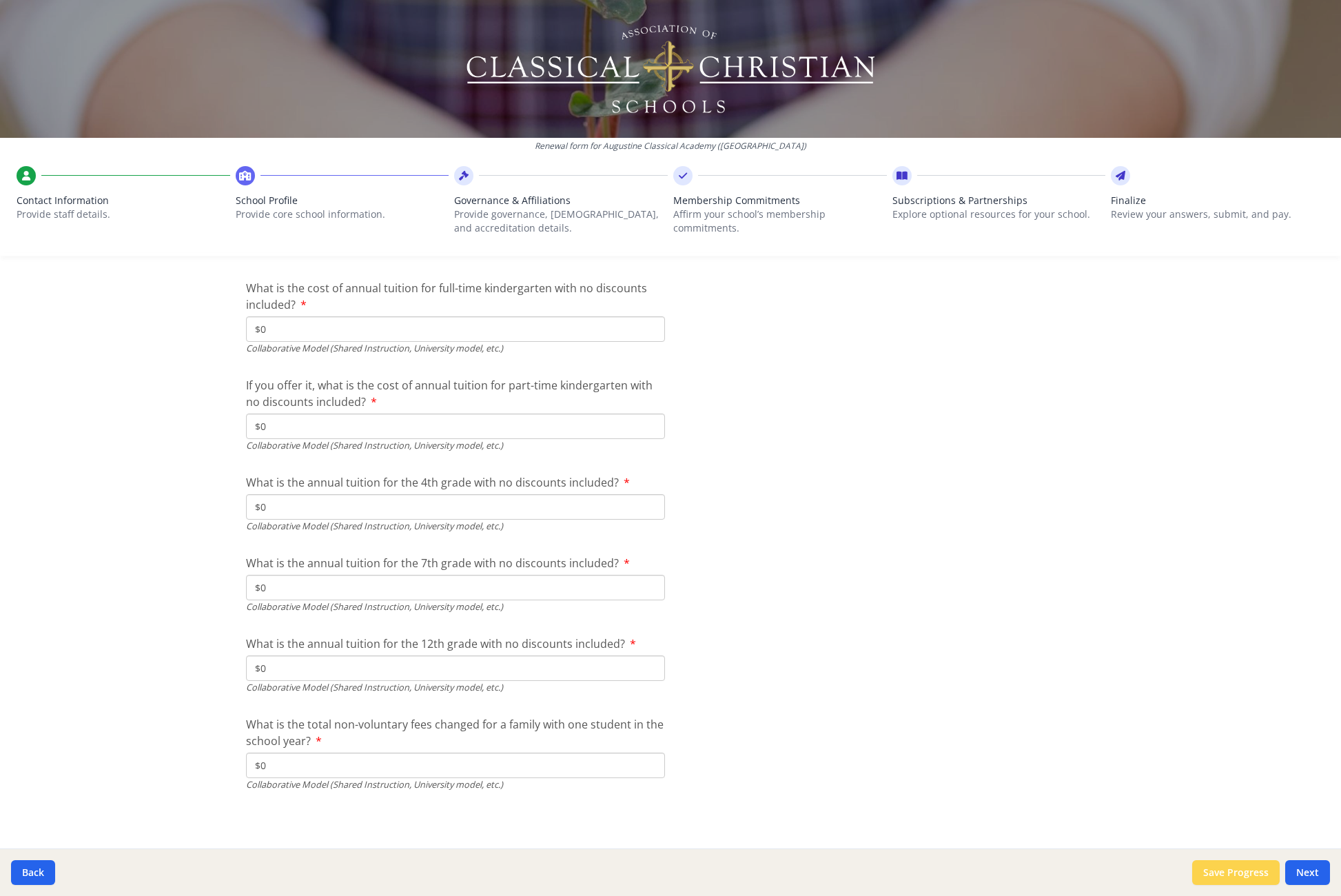
click at [1248, 877] on button "Save Progress" at bounding box center [1236, 873] width 87 height 25
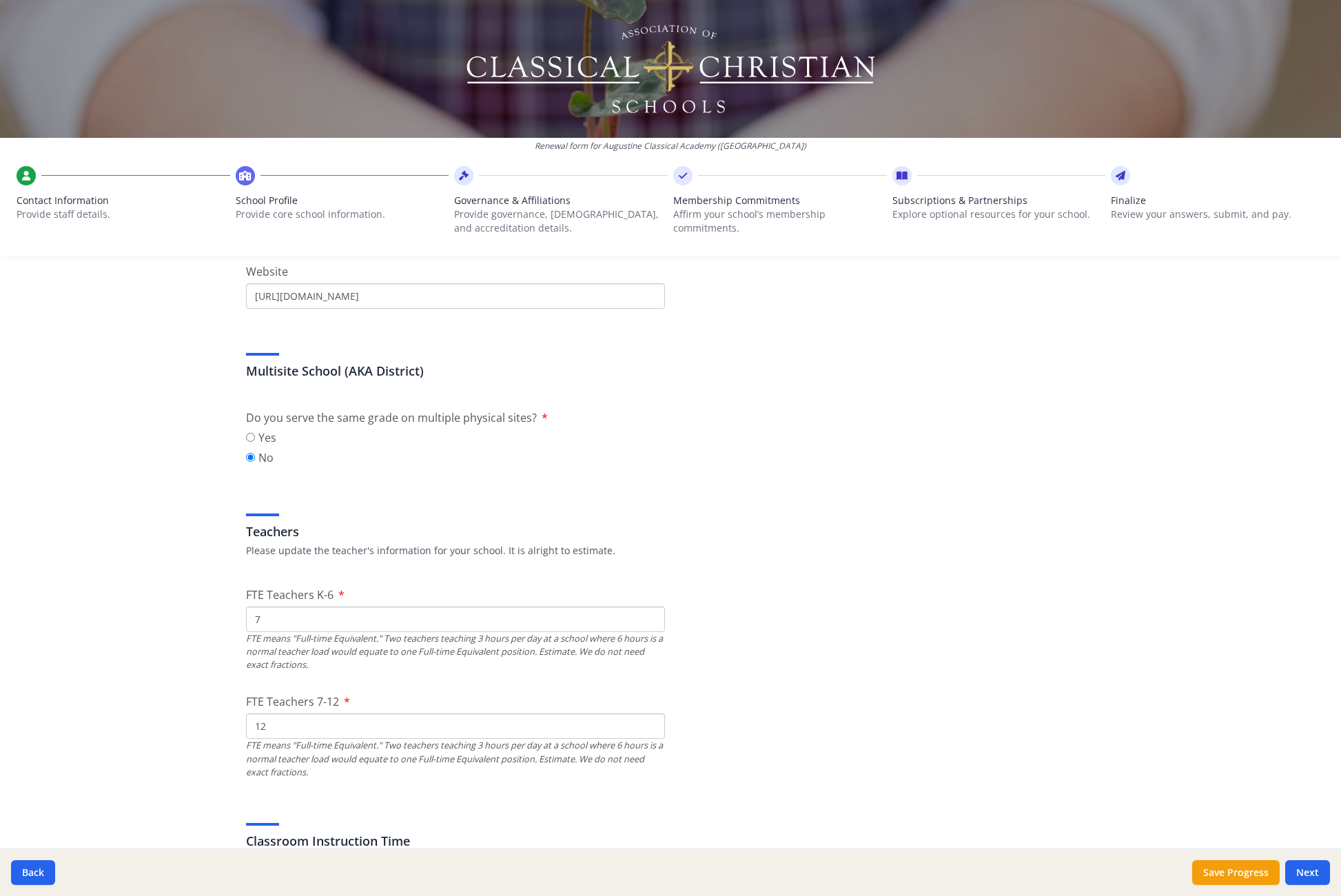
scroll to position [0, 0]
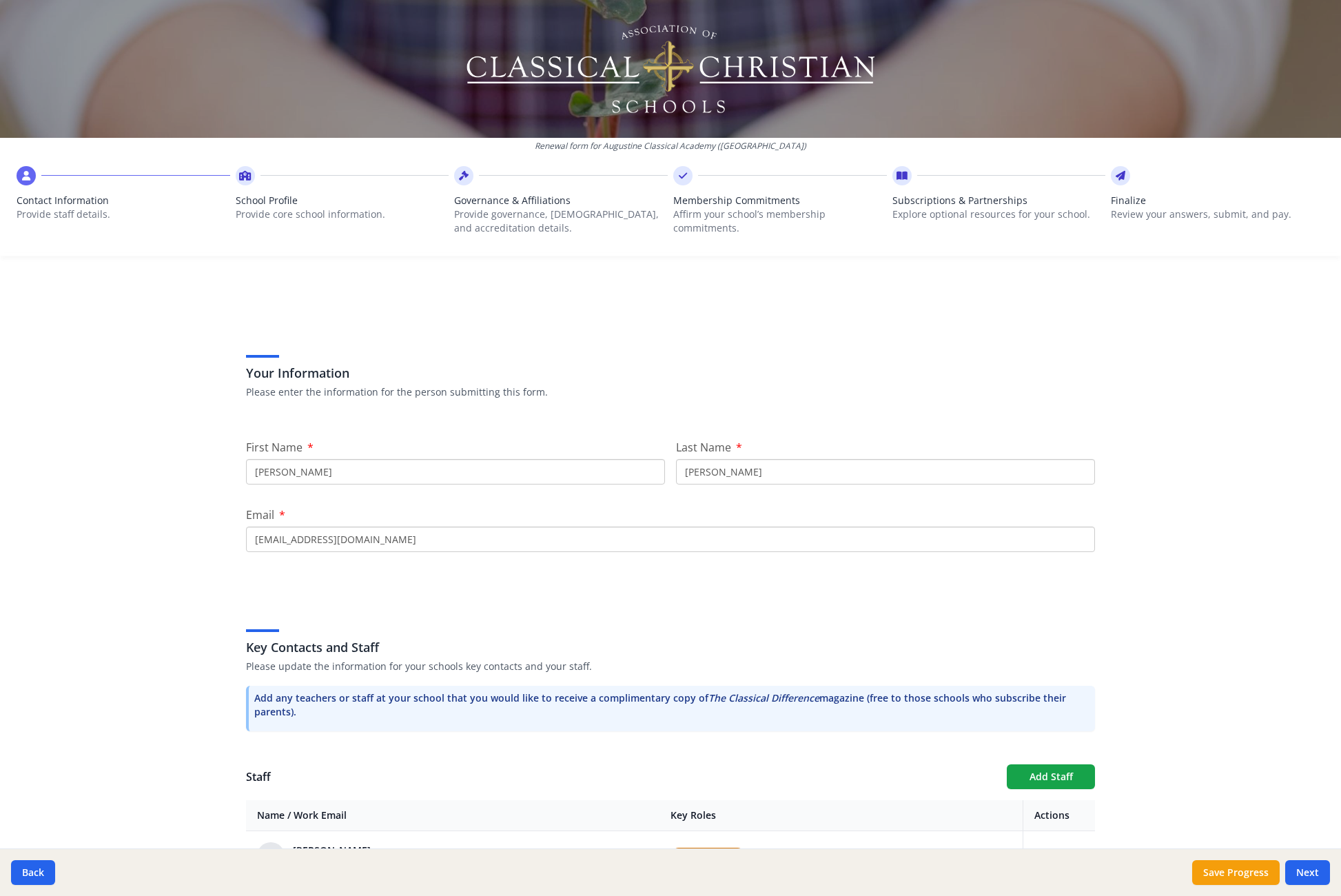
scroll to position [450, 0]
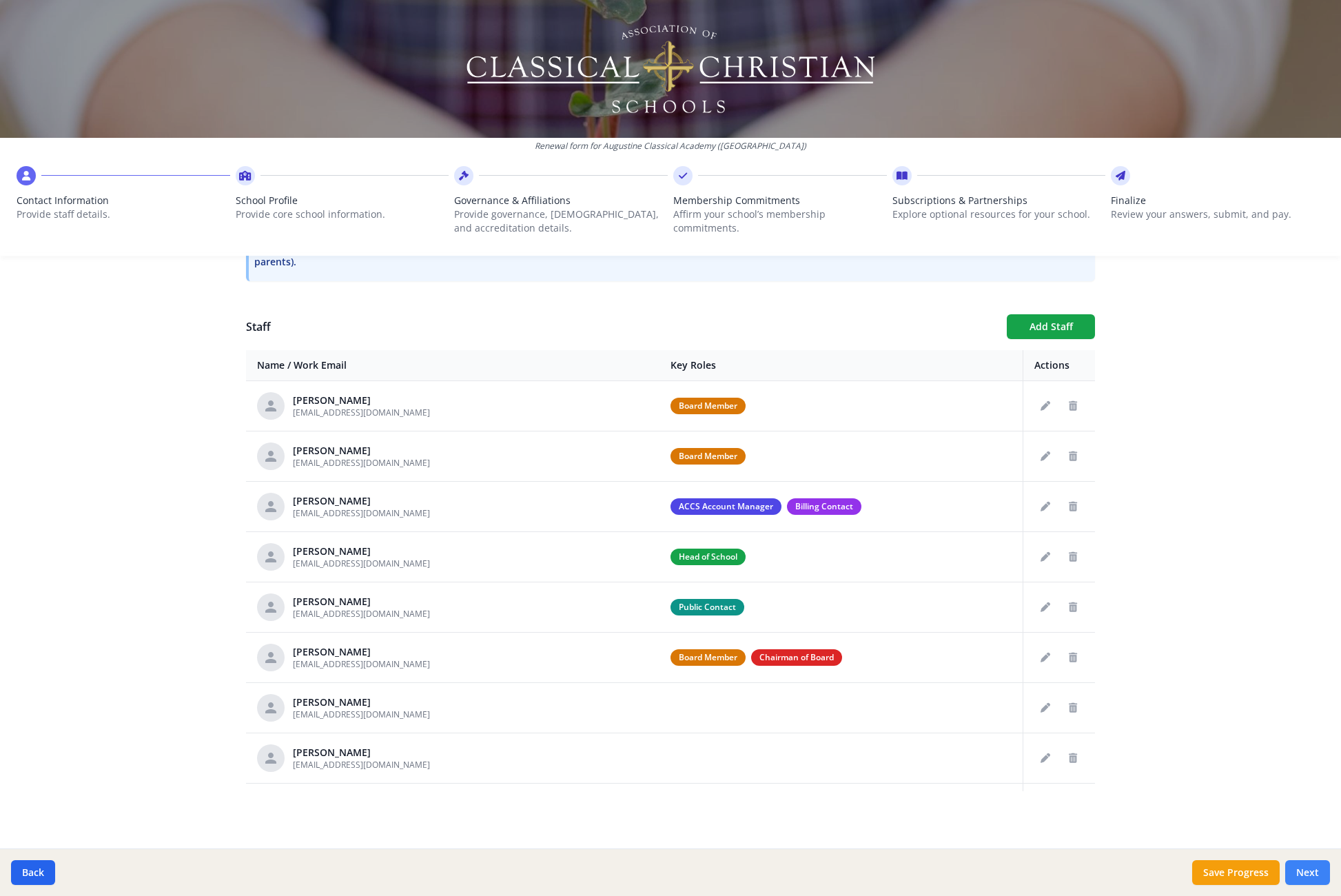
click at [1289, 868] on button "Next" at bounding box center [1307, 873] width 45 height 25
type input "[PHONE_NUMBER]"
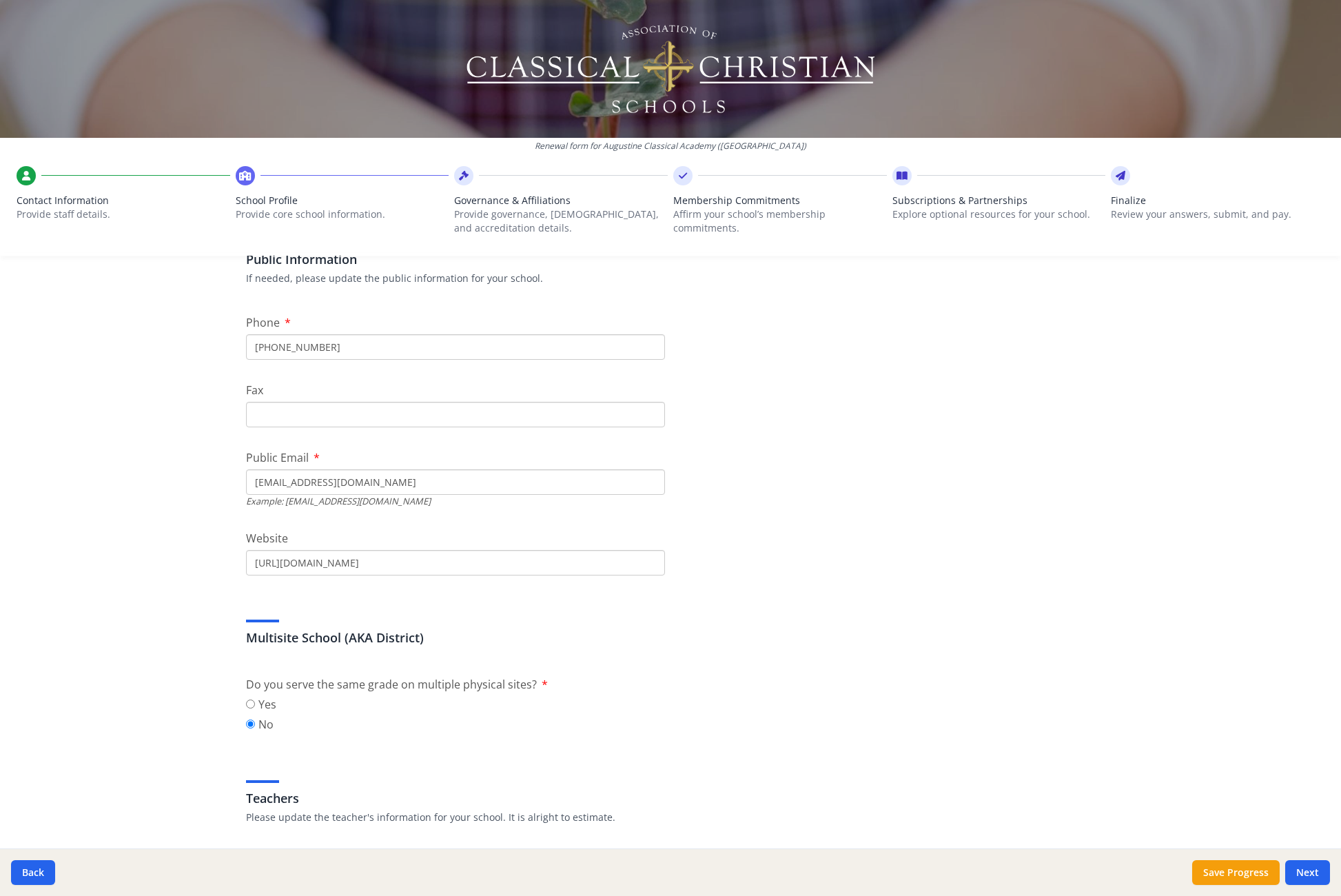
scroll to position [0, 0]
